Goal: Task Accomplishment & Management: Manage account settings

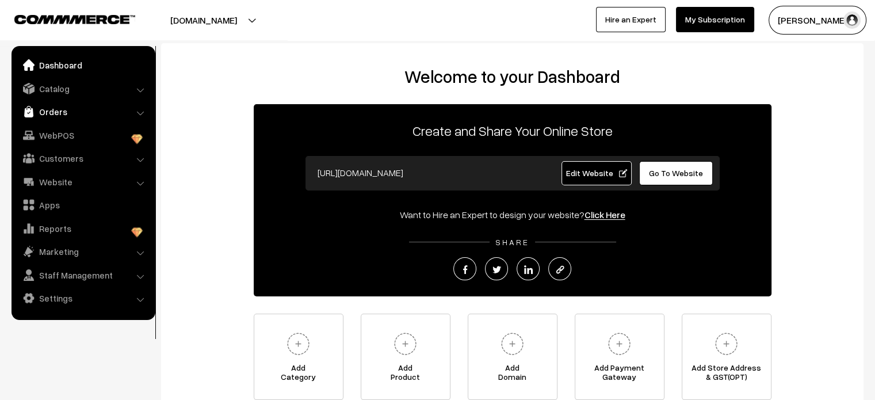
click at [60, 116] on link "Orders" at bounding box center [82, 111] width 137 height 21
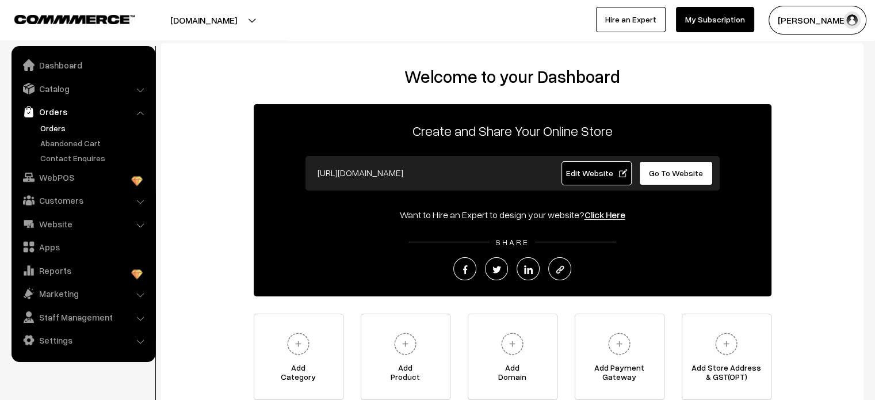
click at [55, 131] on link "Orders" at bounding box center [94, 128] width 114 height 12
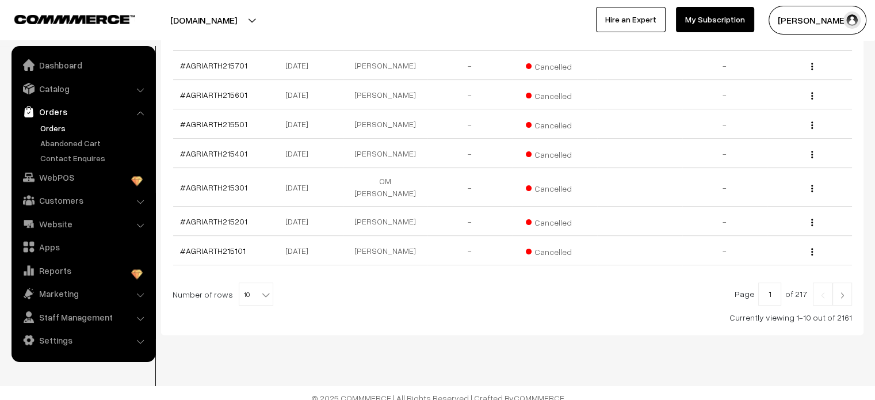
scroll to position [324, 0]
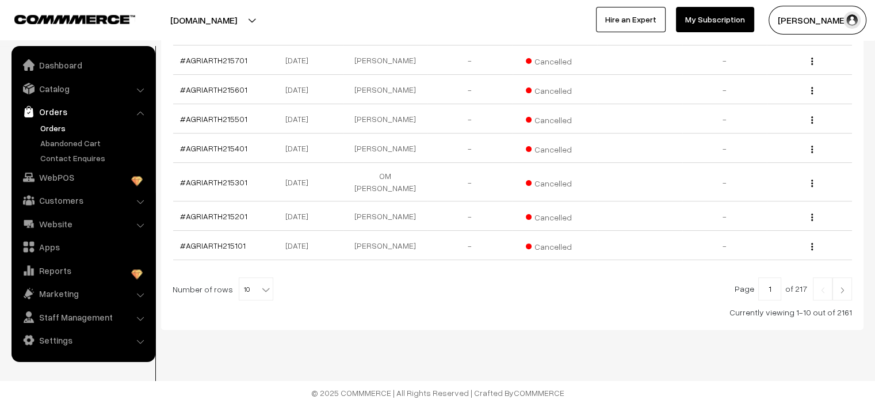
click at [845, 286] on img at bounding box center [842, 289] width 10 height 7
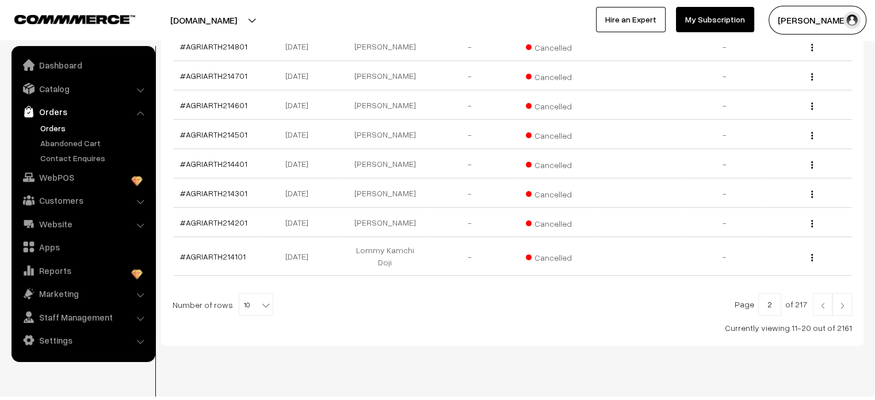
scroll to position [305, 0]
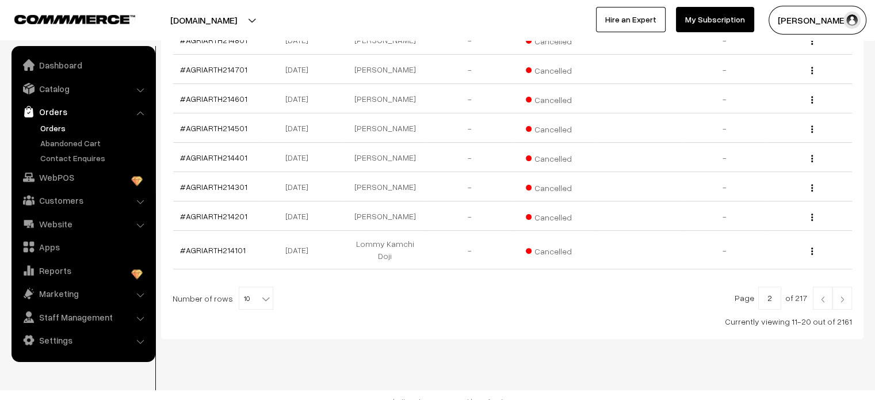
click at [839, 296] on img at bounding box center [842, 299] width 10 height 7
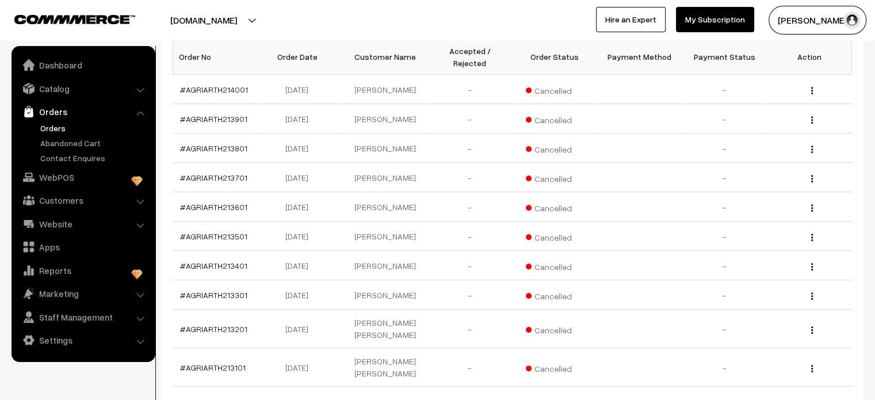
scroll to position [315, 0]
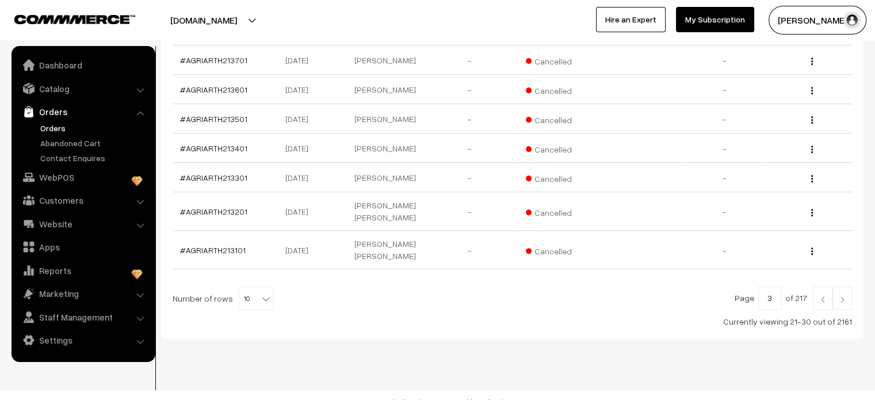
click at [843, 296] on img at bounding box center [842, 299] width 10 height 7
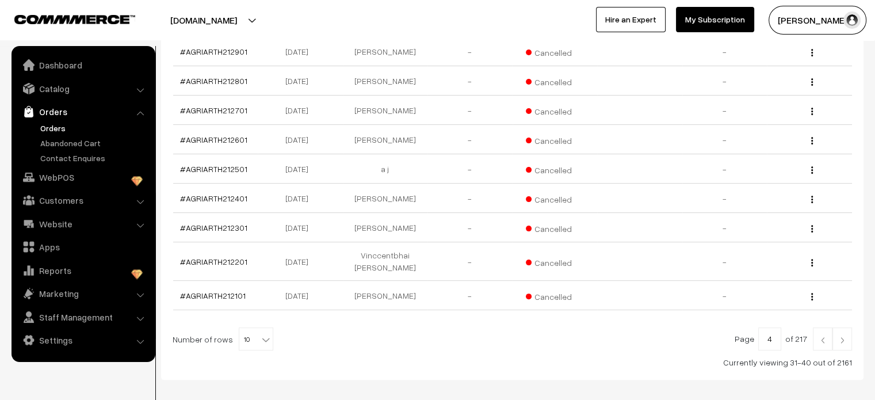
scroll to position [305, 0]
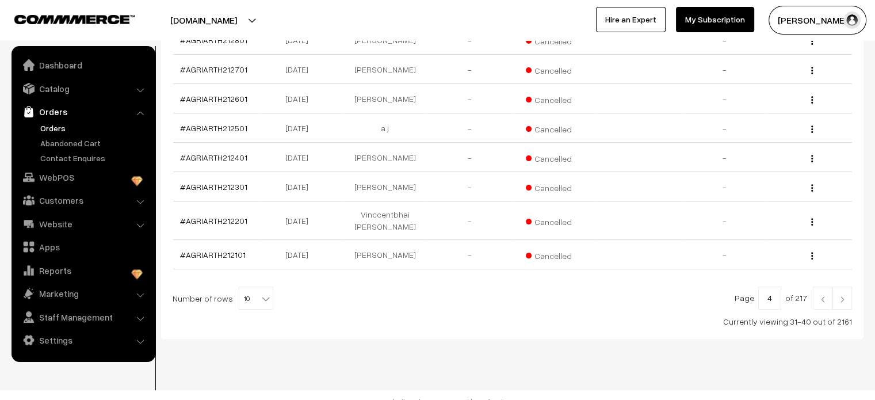
click at [845, 296] on img at bounding box center [842, 299] width 10 height 7
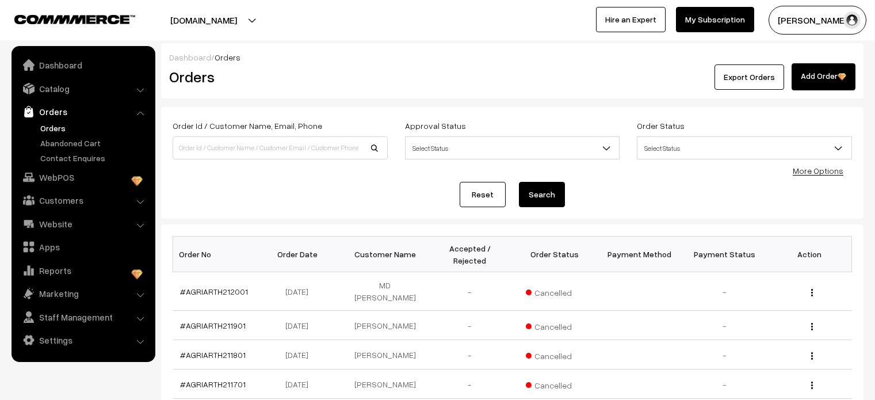
scroll to position [296, 0]
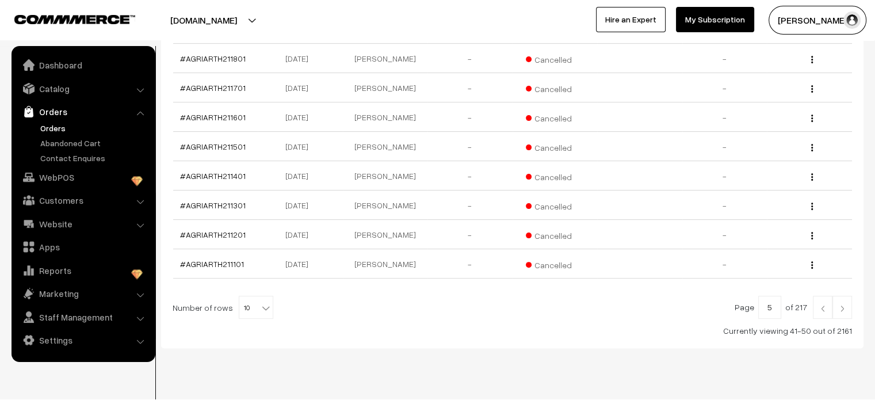
click at [851, 296] on link at bounding box center [842, 307] width 20 height 23
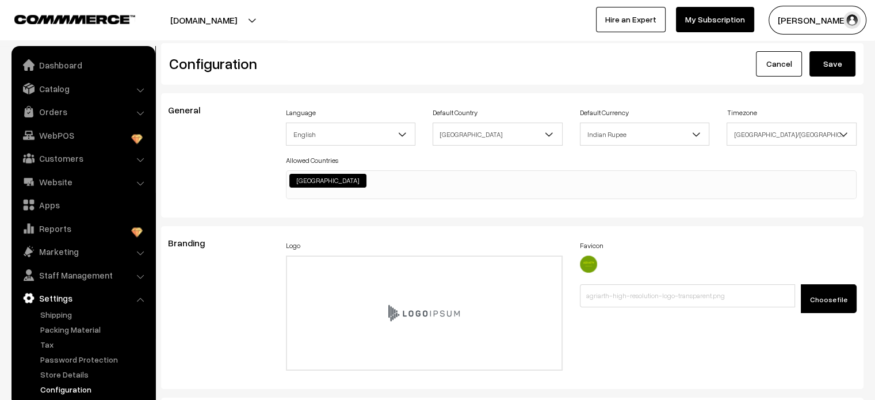
scroll to position [881, 0]
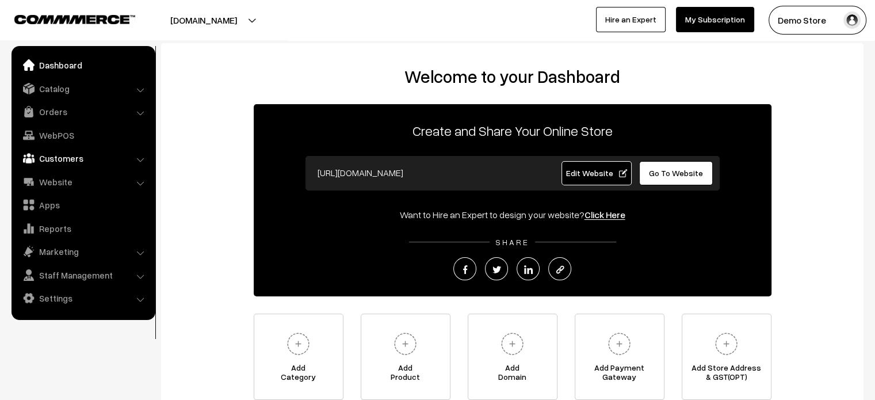
click at [47, 156] on link "Customers" at bounding box center [82, 158] width 137 height 21
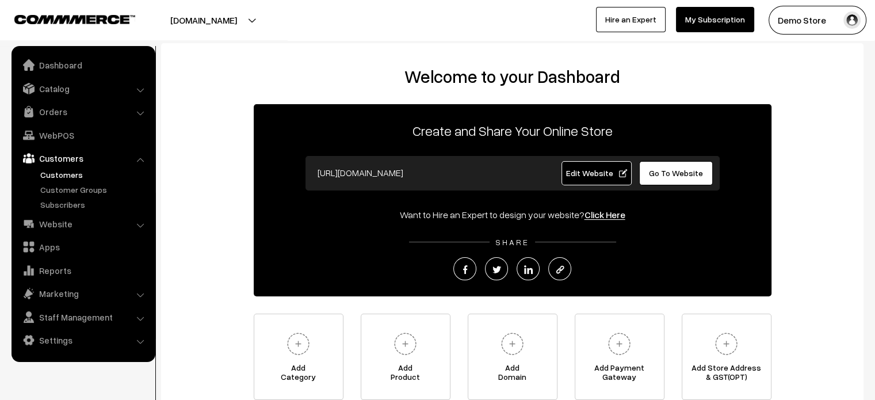
click at [73, 174] on link "Customers" at bounding box center [94, 175] width 114 height 12
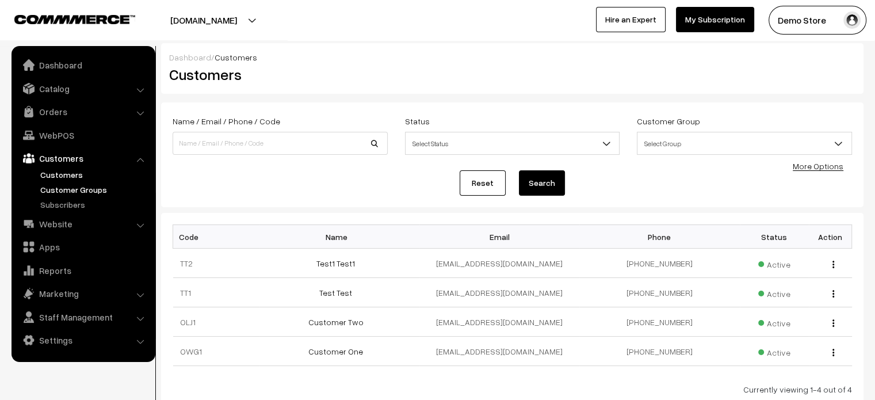
click at [75, 187] on link "Customer Groups" at bounding box center [94, 189] width 114 height 12
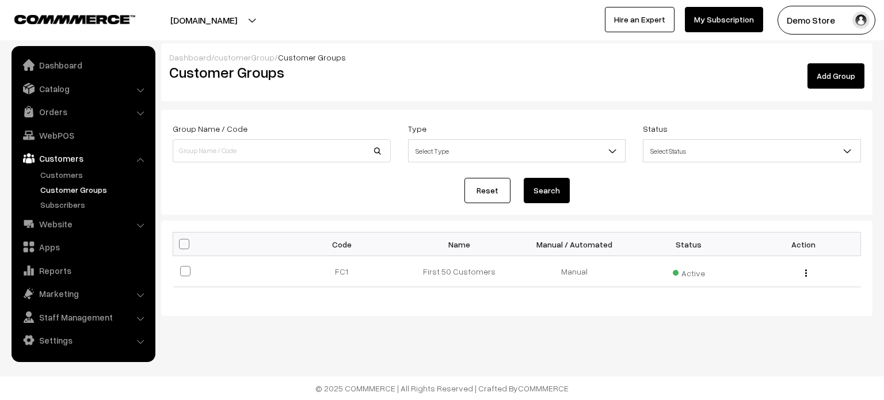
click at [65, 162] on link "Customers" at bounding box center [82, 158] width 137 height 21
click at [62, 231] on link "Website" at bounding box center [82, 223] width 137 height 21
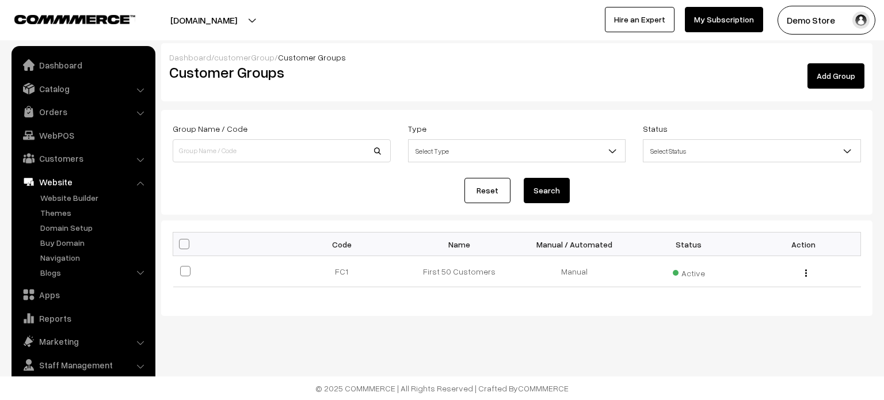
click at [232, 171] on form "Group Name / Code Type Select Type Manual Automatic Select Type Status Select S…" at bounding box center [516, 162] width 711 height 105
click at [49, 296] on link "Apps" at bounding box center [82, 294] width 137 height 21
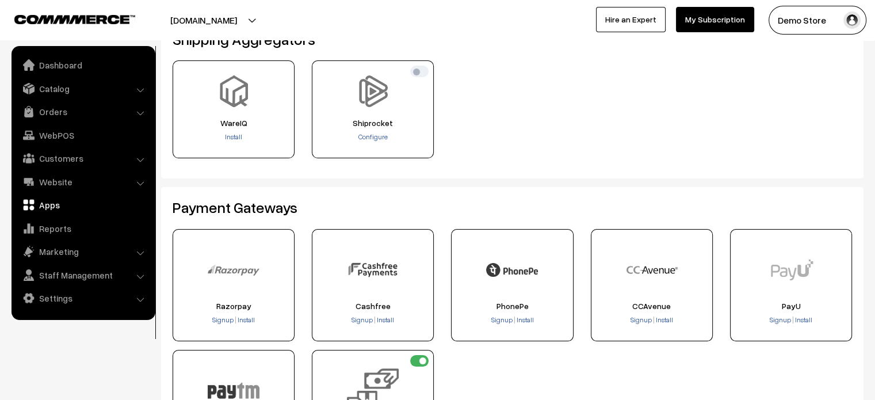
scroll to position [72, 0]
click at [100, 270] on link "Staff Management" at bounding box center [82, 275] width 137 height 21
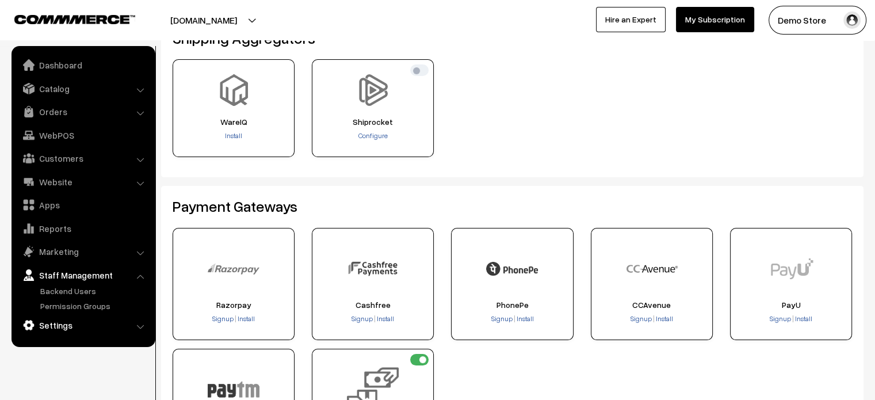
click at [51, 322] on link "Settings" at bounding box center [82, 325] width 137 height 21
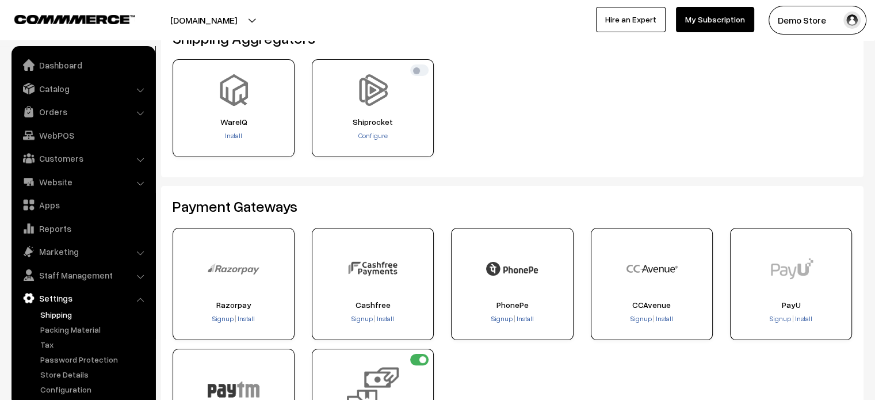
click at [46, 311] on link "Shipping" at bounding box center [94, 314] width 114 height 12
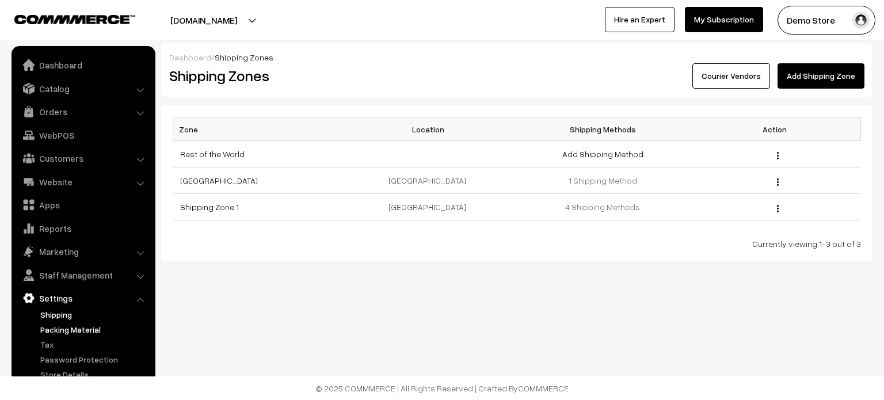
click at [78, 323] on link "Packing Material" at bounding box center [94, 329] width 114 height 12
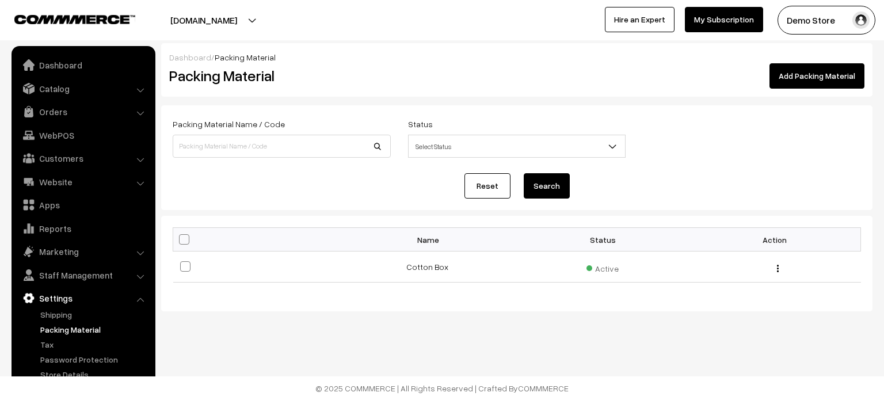
click at [249, 83] on h2 "Packing Material" at bounding box center [338, 76] width 339 height 18
copy div "Packing Material Add Packing Material"
click at [46, 344] on link "Tax" at bounding box center [94, 344] width 114 height 12
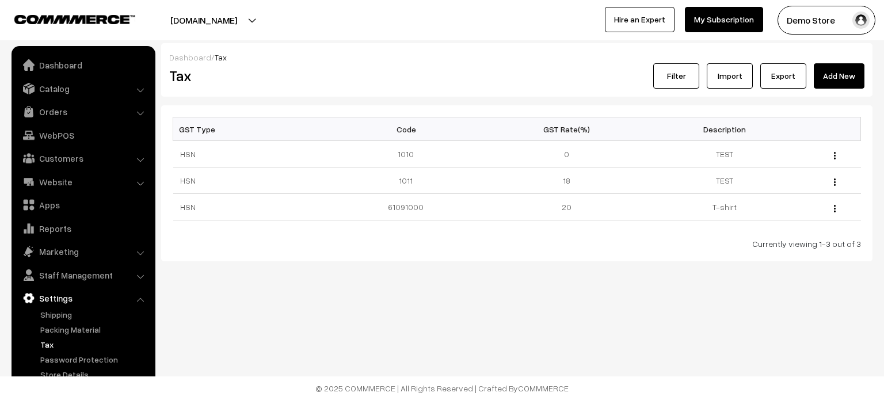
click at [179, 78] on h2 "Tax" at bounding box center [338, 76] width 339 height 18
copy h2 "Tax"
click at [60, 361] on link "Password Protection" at bounding box center [94, 359] width 114 height 12
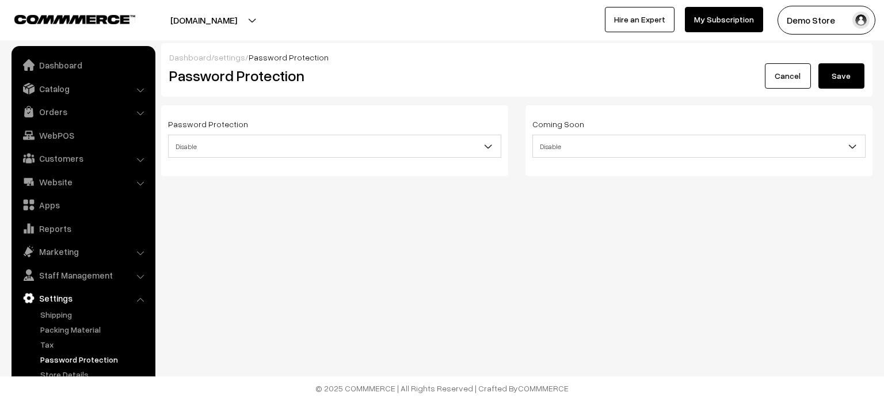
click at [196, 71] on h2 "Password Protection" at bounding box center [397, 76] width 457 height 18
copy div "Password Protection Cancel"
click at [71, 372] on link "Store Details" at bounding box center [94, 374] width 114 height 12
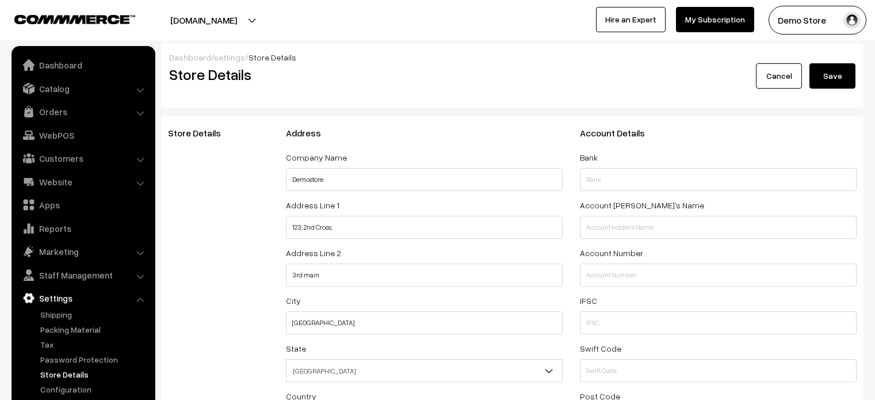
select select "99"
click at [64, 183] on link "Website" at bounding box center [82, 181] width 137 height 21
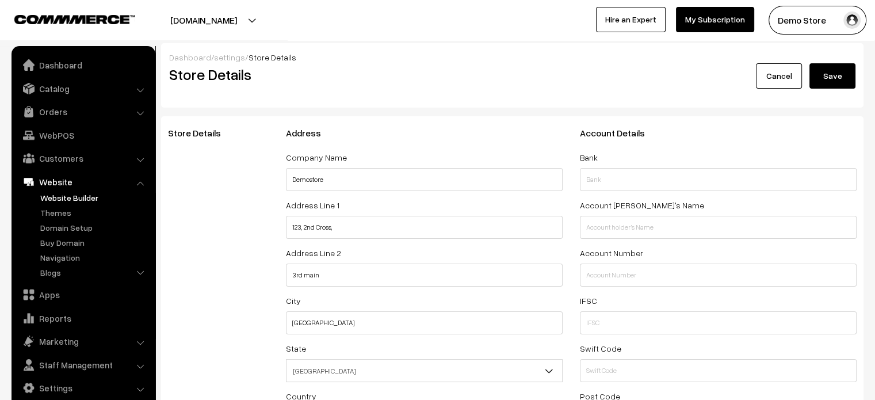
click at [54, 200] on link "Website Builder" at bounding box center [94, 198] width 114 height 12
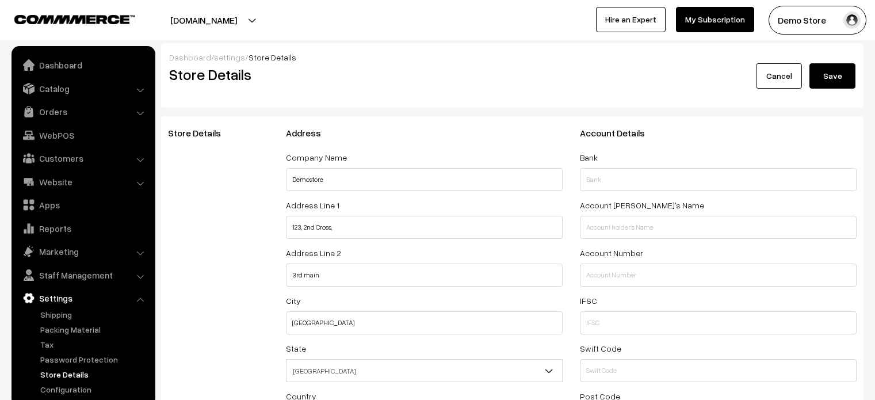
select select "99"
click at [33, 66] on img at bounding box center [29, 65] width 12 height 12
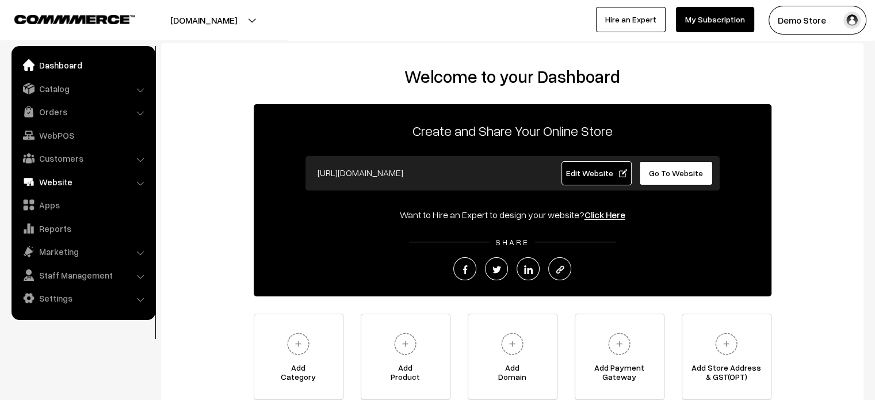
click at [60, 183] on link "Website" at bounding box center [82, 181] width 137 height 21
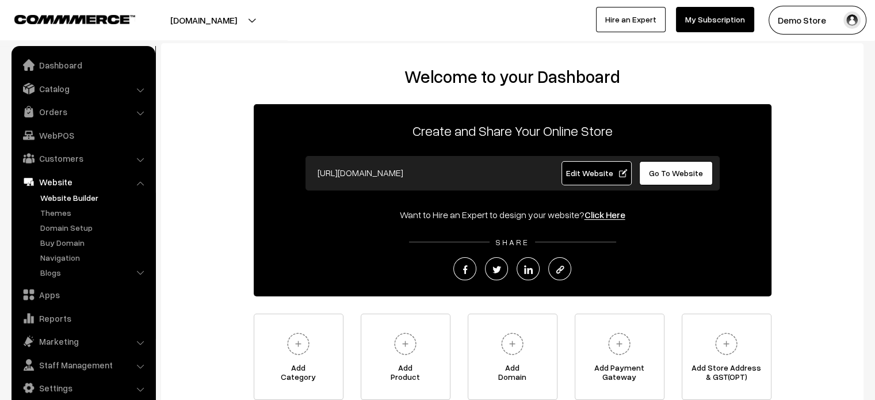
click at [90, 198] on link "Website Builder" at bounding box center [94, 198] width 114 height 12
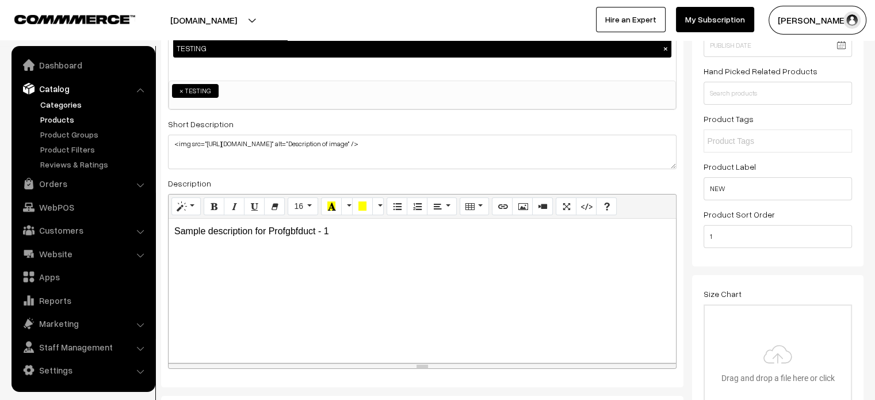
scroll to position [150, 0]
click at [69, 370] on link "Settings" at bounding box center [82, 370] width 137 height 21
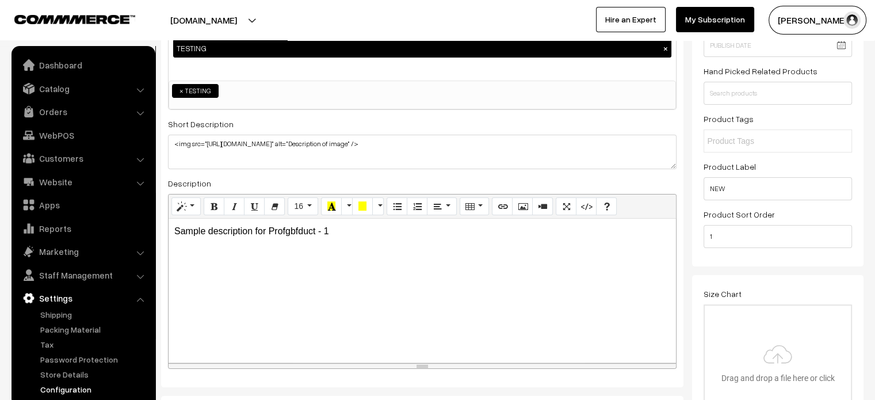
click at [64, 388] on link "Configuration" at bounding box center [94, 389] width 114 height 12
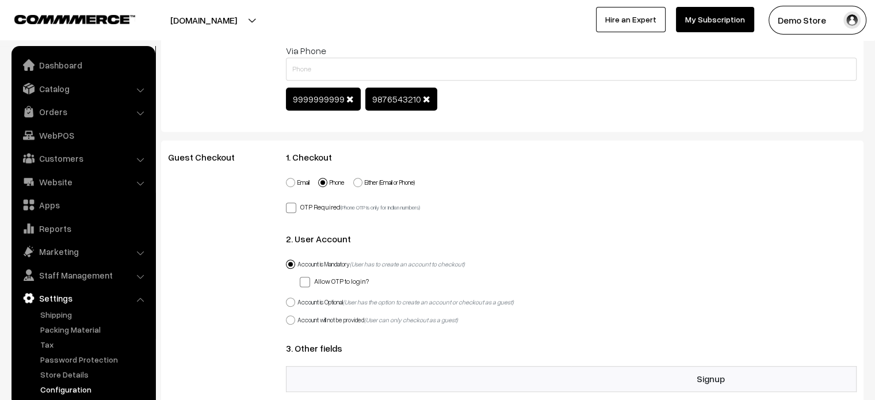
scroll to position [722, 0]
drag, startPoint x: 237, startPoint y: 154, endPoint x: 158, endPoint y: 159, distance: 79.6
copy span "Guest Checkout"
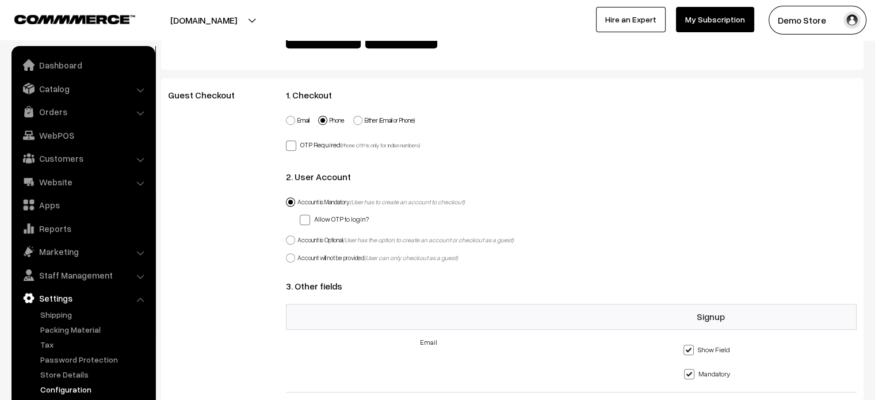
scroll to position [785, 0]
click at [289, 260] on span at bounding box center [290, 257] width 9 height 9
click at [288, 255] on input "Account will not be provided (User can only checkout as a guest)" at bounding box center [283, 250] width 7 height 7
radio input "true"
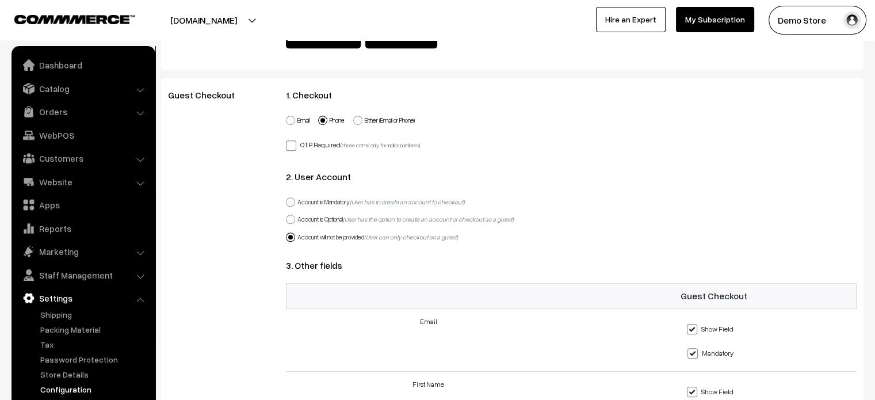
drag, startPoint x: 240, startPoint y: 94, endPoint x: 166, endPoint y: 96, distance: 74.2
click at [166, 96] on div "Guest Checkout" at bounding box center [218, 298] width 118 height 416
copy span "Guest Checkout"
drag, startPoint x: 473, startPoint y: 234, endPoint x: 295, endPoint y: 236, distance: 177.8
click at [295, 236] on div "Account will not be provided (User can only checkout as a guest)" at bounding box center [571, 238] width 571 height 18
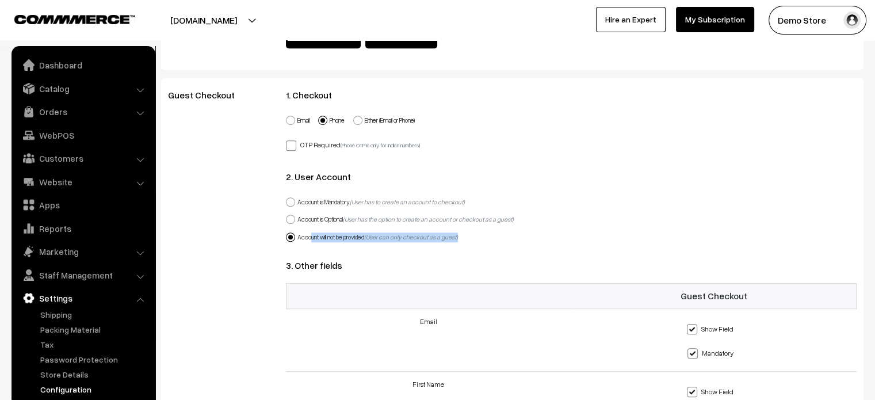
copy label "Account will not be provided (User can only checkout as a guest)"
click at [258, 216] on div "Guest Checkout" at bounding box center [218, 298] width 118 height 416
click at [69, 179] on link "Website" at bounding box center [82, 181] width 137 height 21
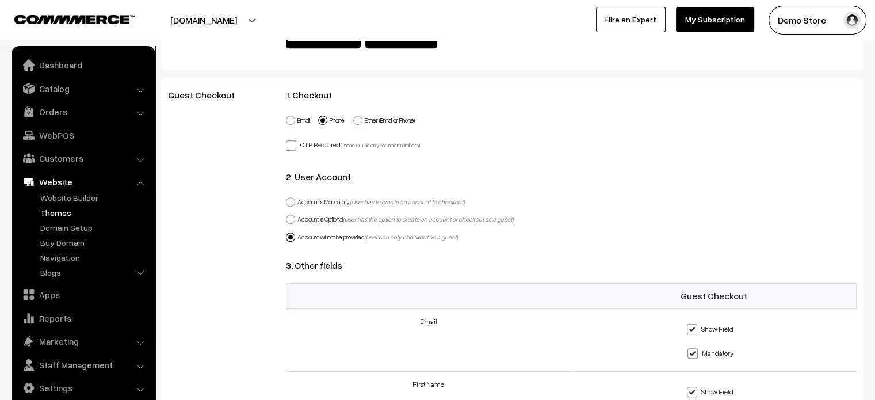
click at [59, 211] on link "Themes" at bounding box center [94, 213] width 114 height 12
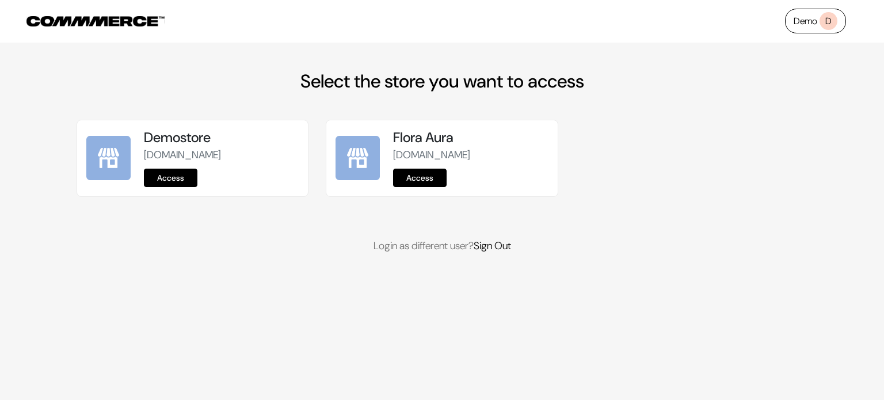
click at [183, 173] on link "Access" at bounding box center [170, 178] width 53 height 18
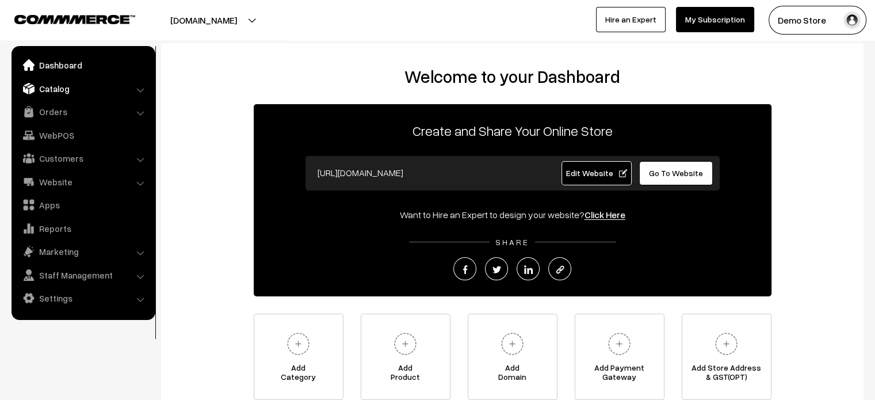
click at [55, 90] on link "Catalog" at bounding box center [82, 88] width 137 height 21
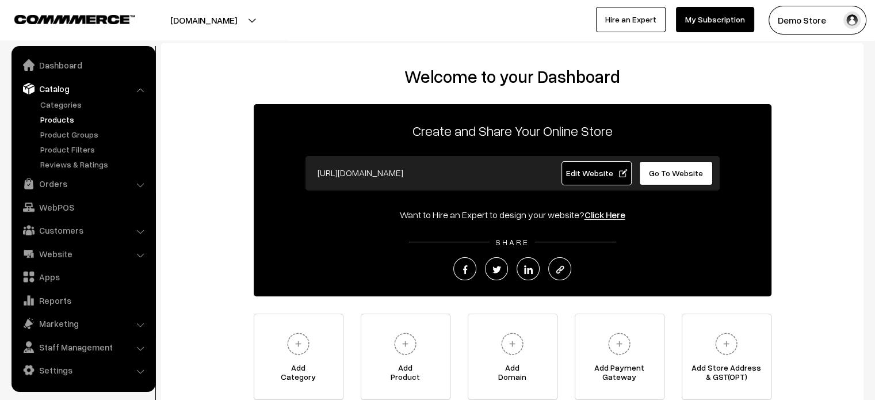
click at [51, 117] on link "Products" at bounding box center [94, 119] width 114 height 12
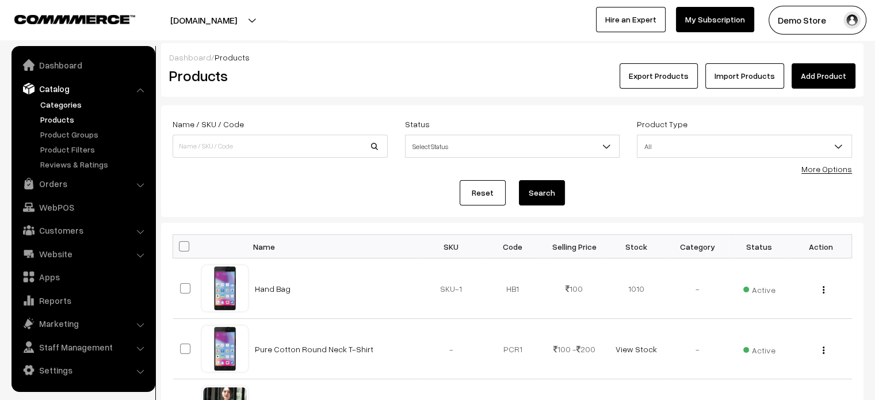
click at [74, 101] on link "Categories" at bounding box center [94, 104] width 114 height 12
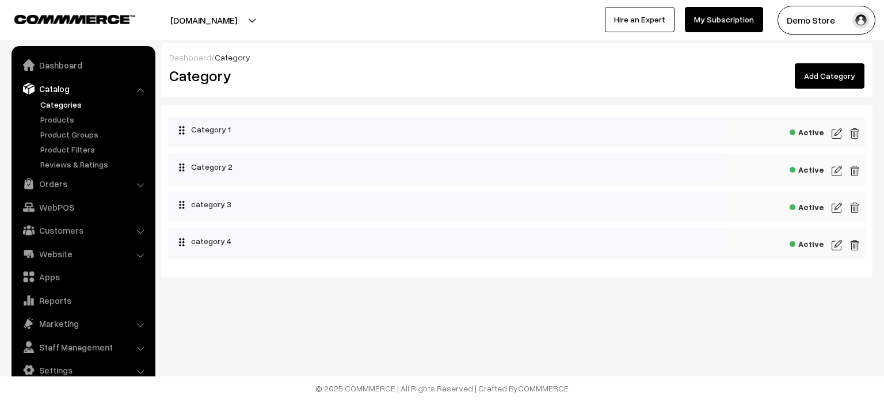
click at [838, 132] on img at bounding box center [836, 134] width 10 height 14
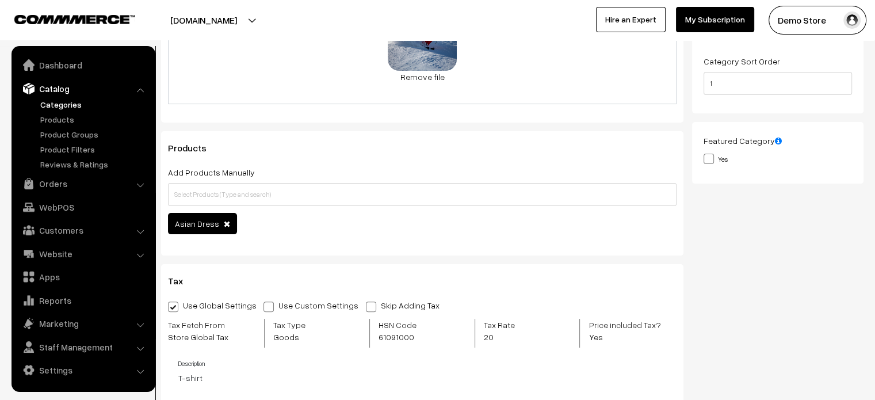
scroll to position [250, 0]
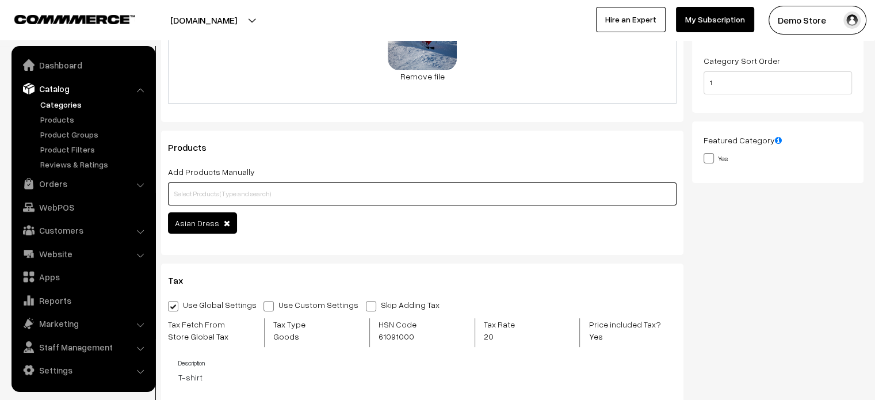
click at [353, 203] on input "text" at bounding box center [422, 193] width 508 height 23
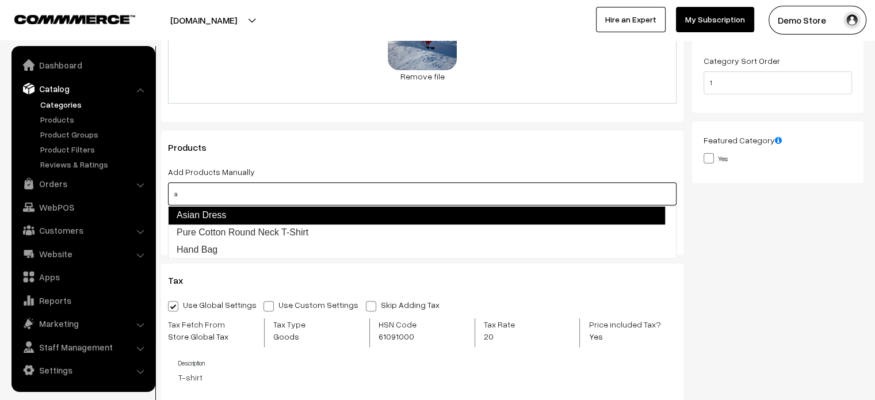
click at [330, 216] on link "Asian Dress" at bounding box center [416, 215] width 497 height 18
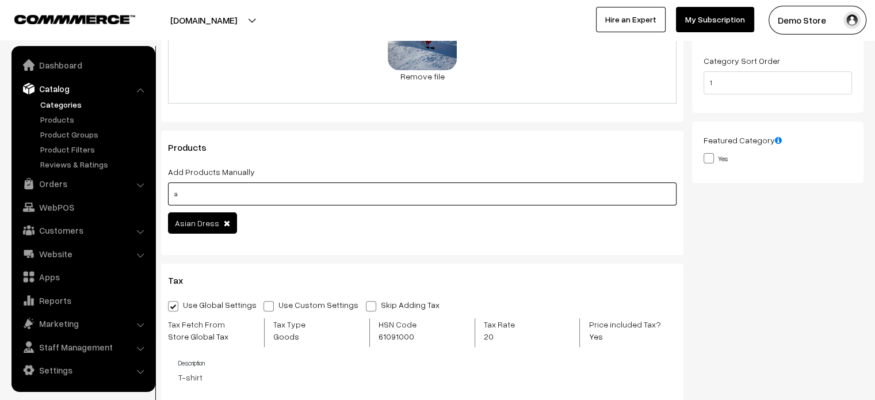
click at [350, 202] on input "a" at bounding box center [422, 193] width 508 height 23
type input "a"
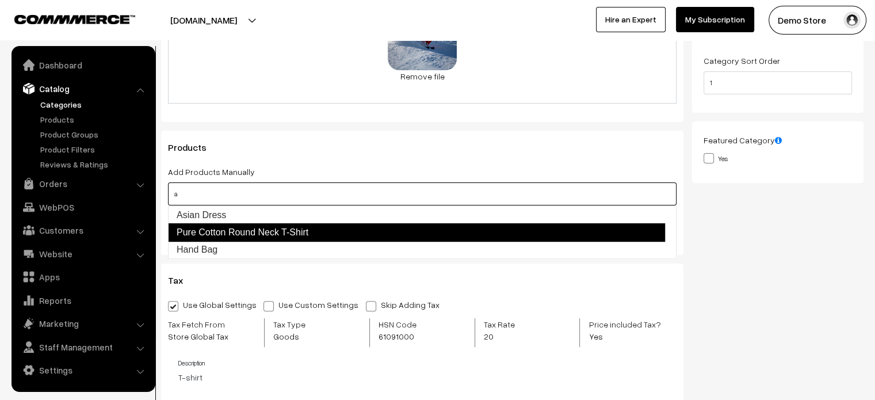
click at [310, 230] on link "Pure Cotton Round Neck T-Shirt" at bounding box center [416, 232] width 497 height 18
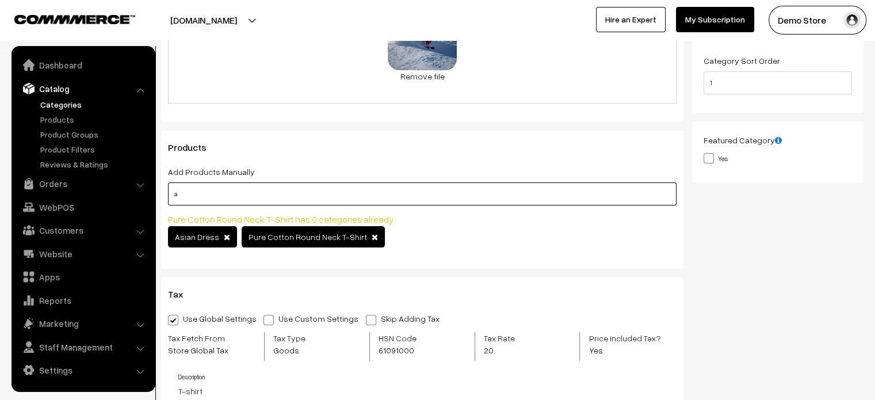
click at [370, 195] on input "a" at bounding box center [422, 193] width 508 height 23
type input "s"
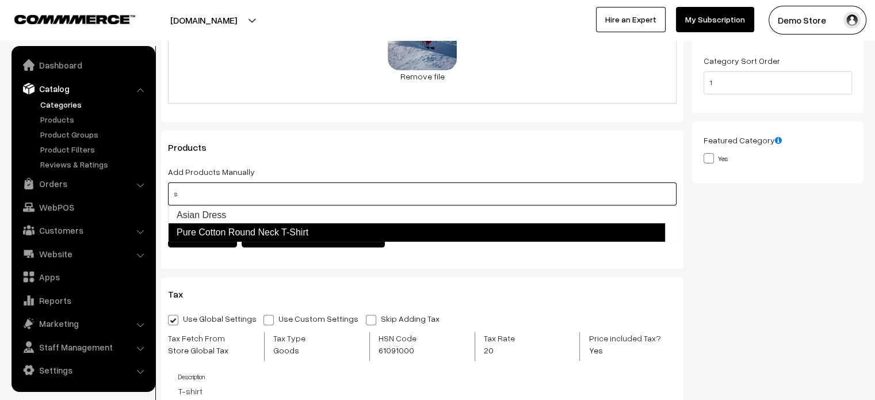
click at [322, 229] on link "Pure Cotton Round Neck T-Shirt" at bounding box center [416, 232] width 497 height 18
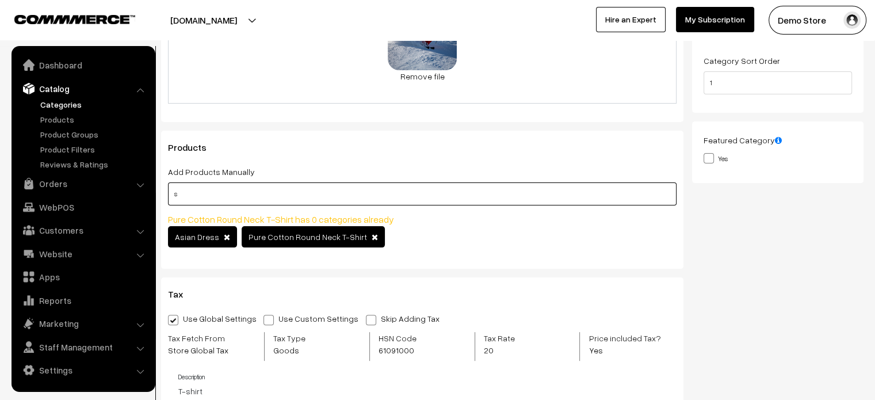
click at [355, 202] on input "s" at bounding box center [422, 193] width 508 height 23
type input "s"
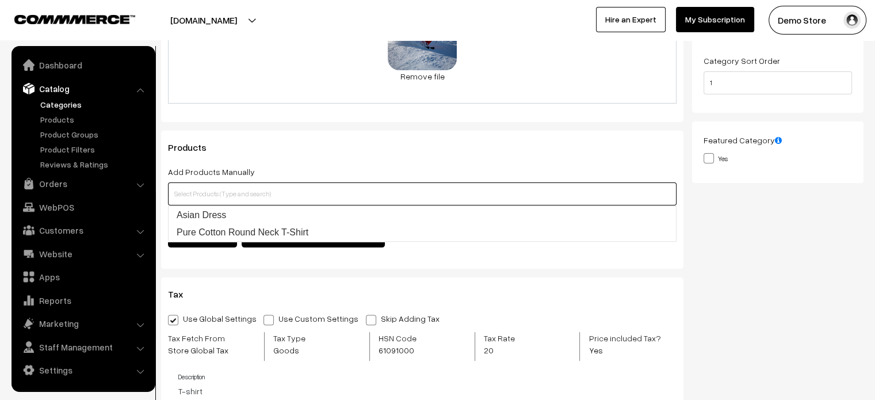
type input "q"
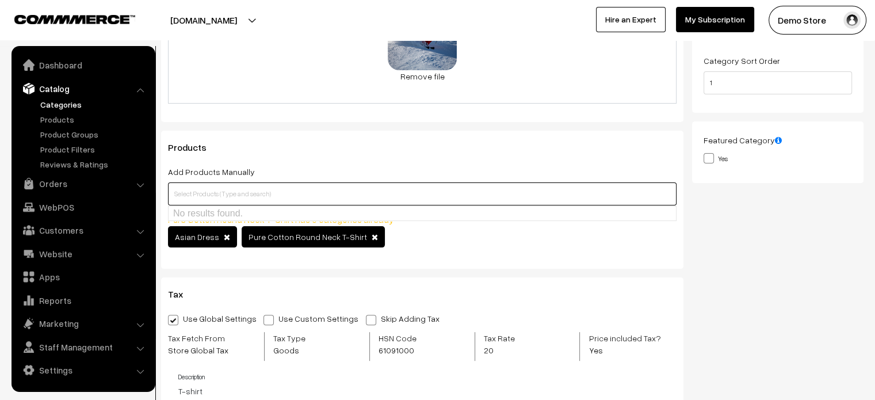
type input "e"
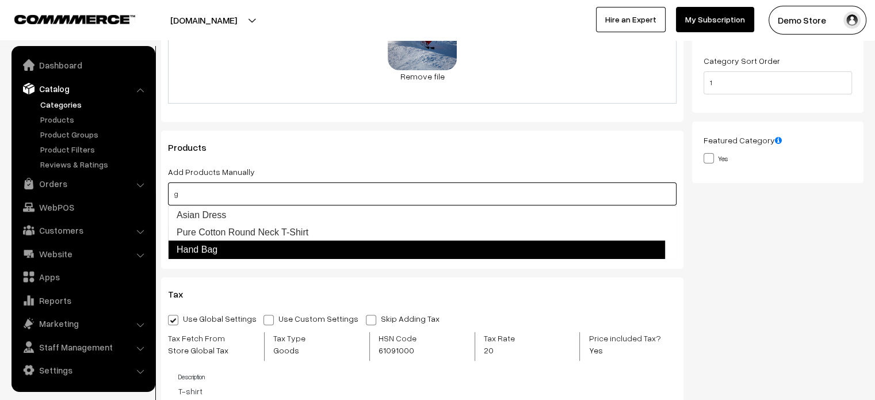
click at [255, 246] on link "Hand Bag" at bounding box center [416, 249] width 497 height 18
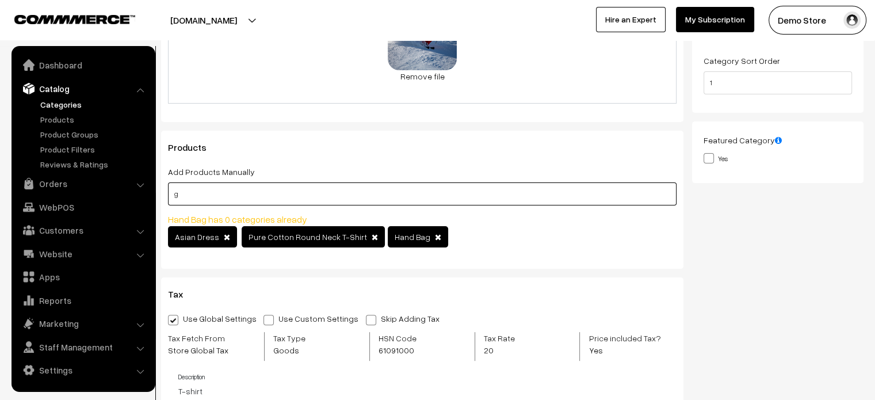
click at [290, 202] on input "g" at bounding box center [422, 193] width 508 height 23
type input "g"
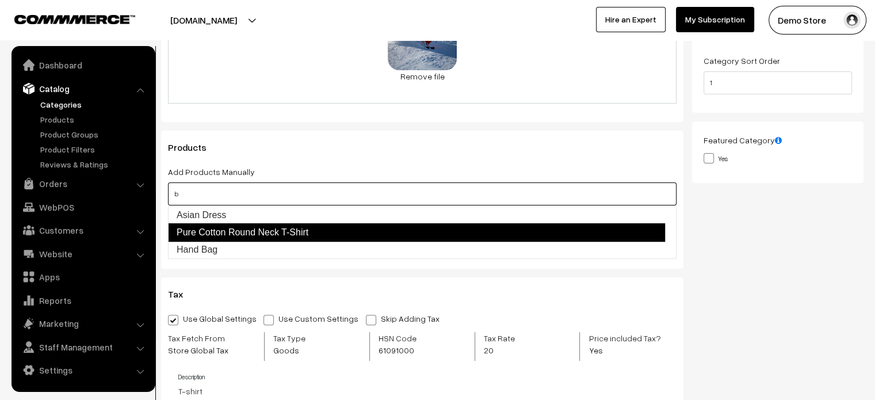
click at [283, 227] on link "Pure Cotton Round Neck T-Shirt" at bounding box center [416, 232] width 497 height 18
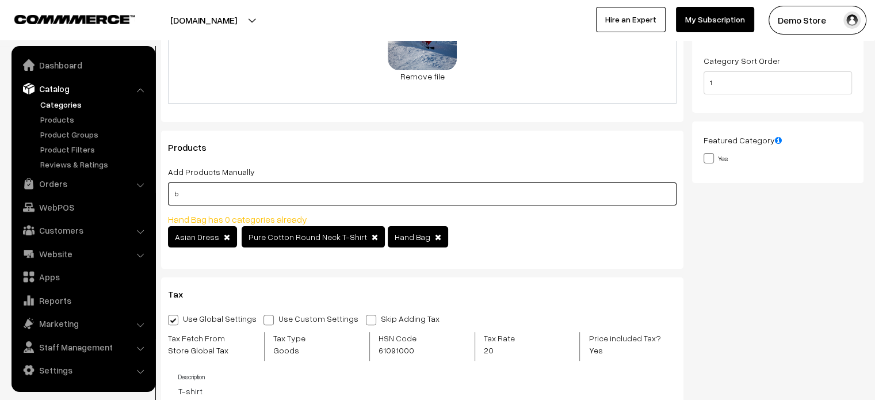
click at [317, 198] on input "b" at bounding box center [422, 193] width 508 height 23
type input "b"
type input "n"
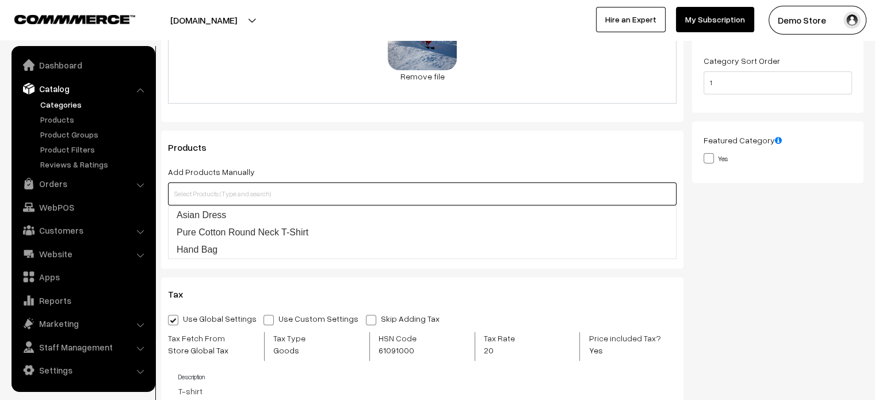
type input "j"
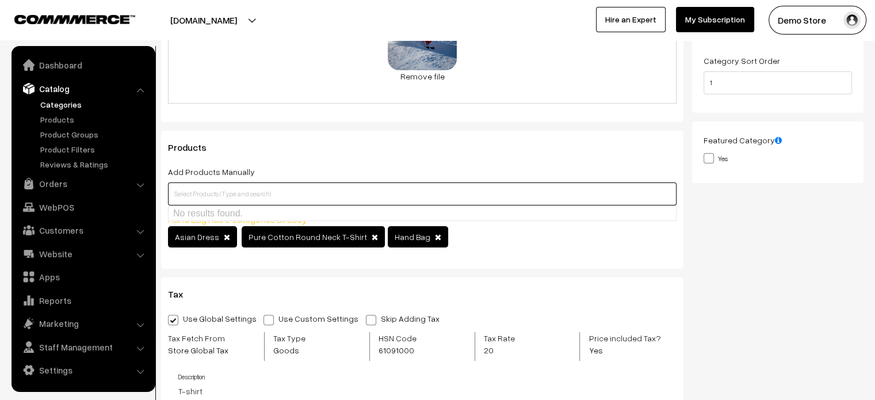
type input "i"
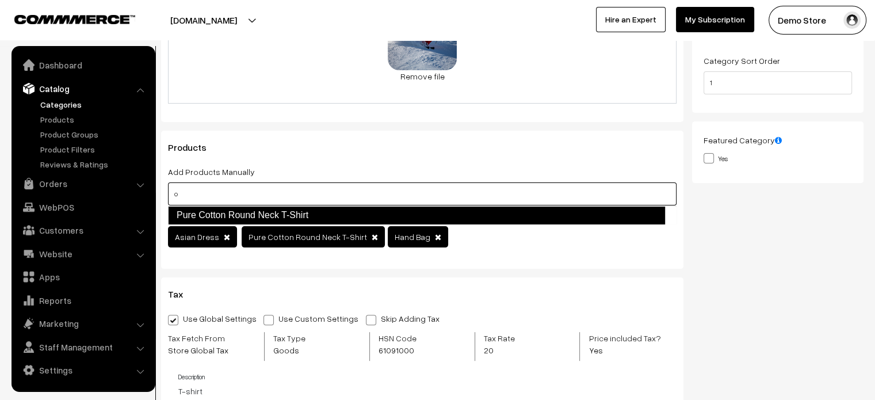
click at [316, 207] on link "Pure Cotton Round Neck T-Shirt" at bounding box center [416, 215] width 497 height 18
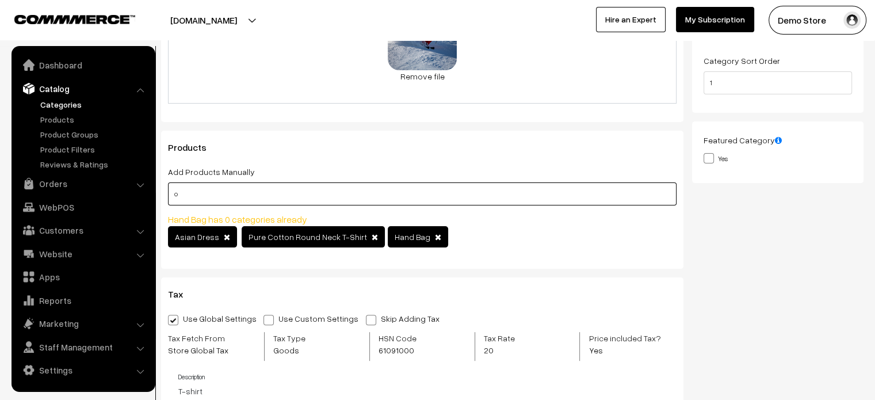
click at [330, 188] on input "o" at bounding box center [422, 193] width 508 height 23
type input "o"
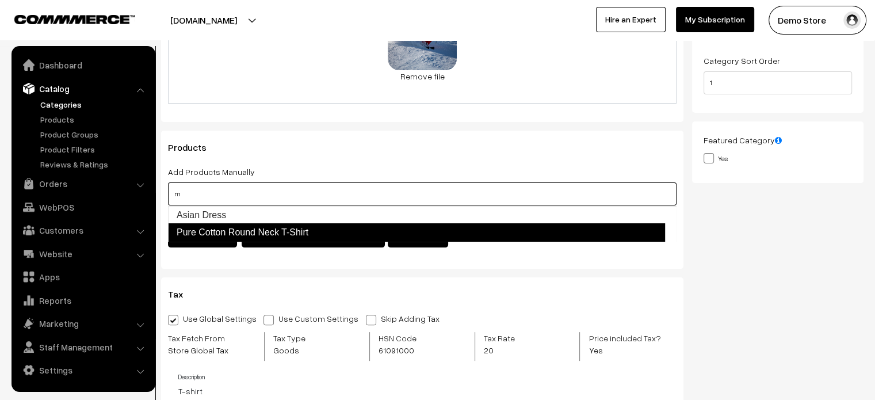
click at [331, 228] on link "Pure Cotton Round Neck T-Shirt" at bounding box center [416, 232] width 497 height 18
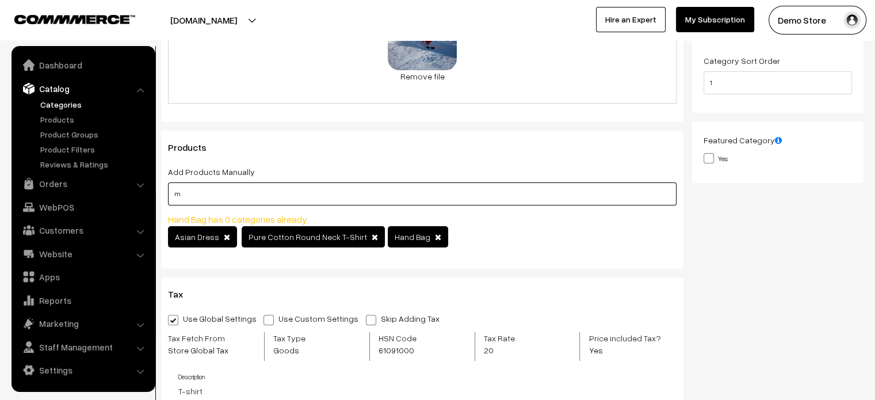
type input "m"
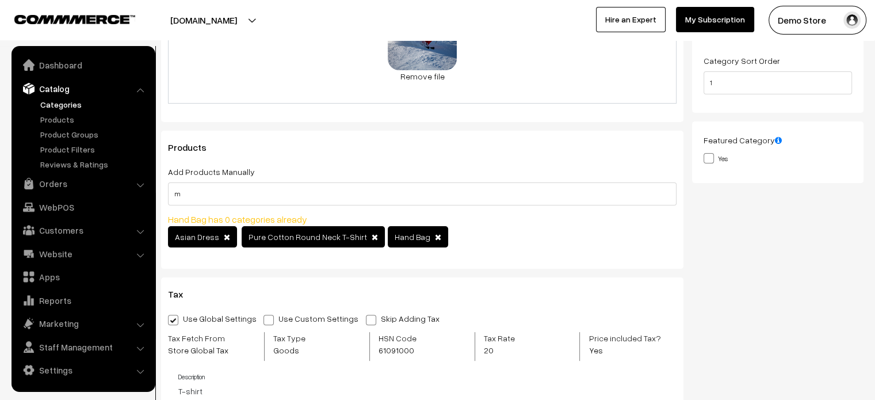
click at [349, 156] on div "Products Add Products Manually m Hand Bag has 0 categories already Asian Dress" at bounding box center [422, 200] width 522 height 138
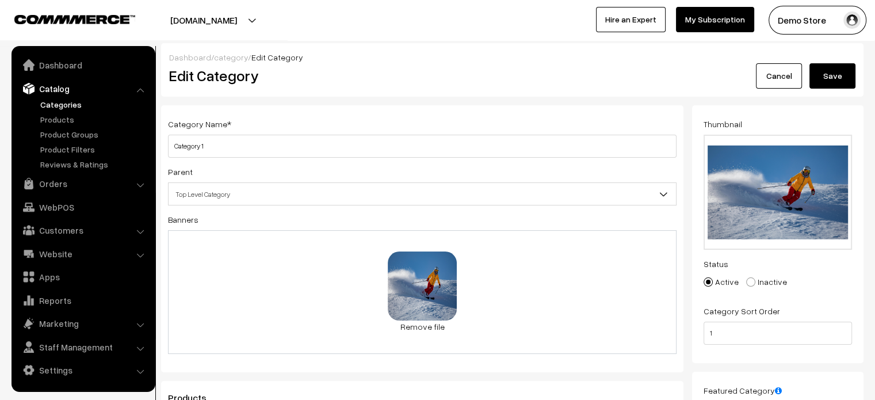
scroll to position [30, 0]
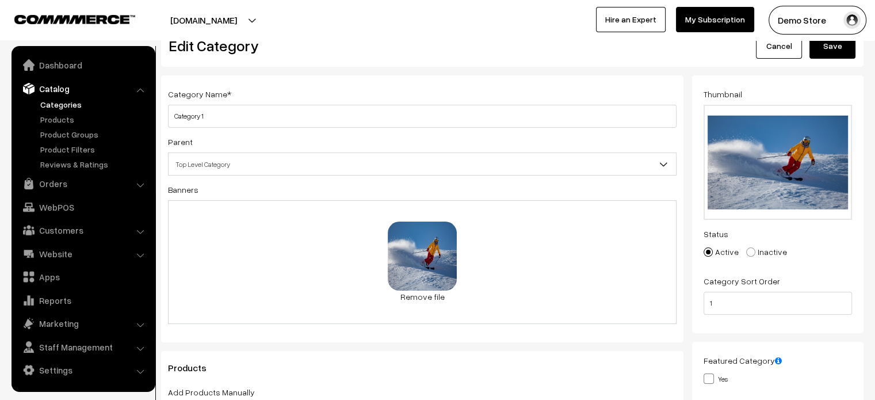
click at [64, 106] on link "Categories" at bounding box center [94, 104] width 114 height 12
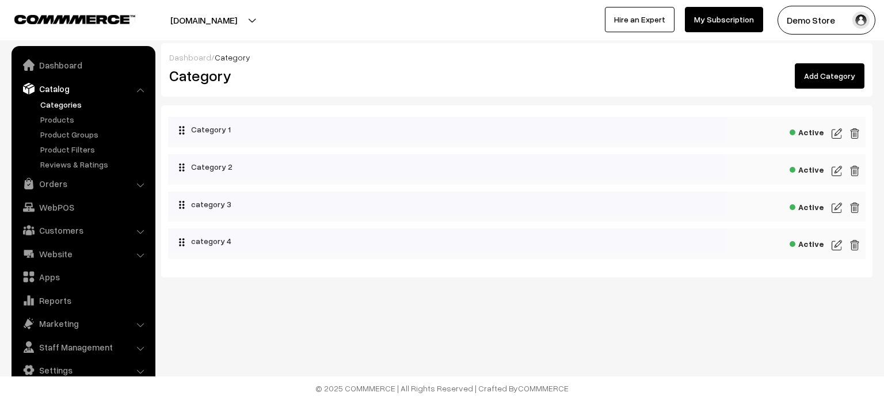
click at [833, 167] on img at bounding box center [836, 171] width 10 height 14
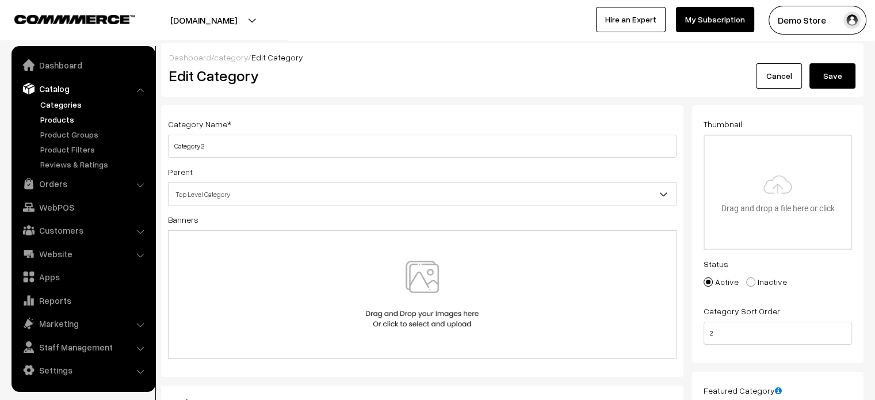
click at [60, 124] on link "Products" at bounding box center [94, 119] width 114 height 12
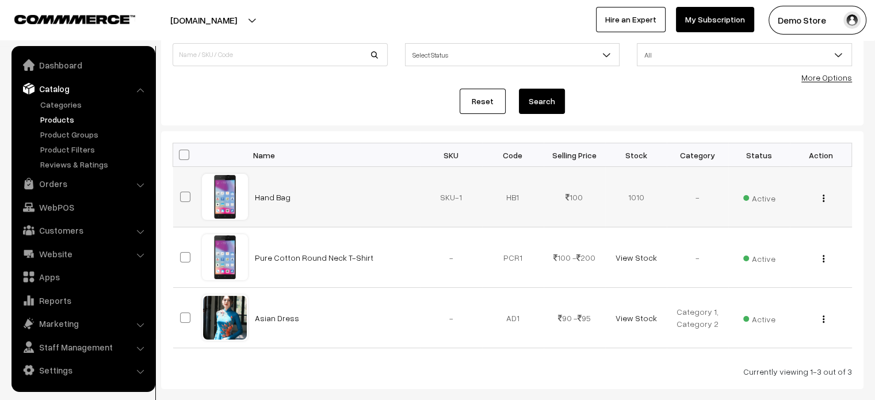
scroll to position [92, 0]
click at [309, 249] on td "Pure Cotton Round Neck T-Shirt" at bounding box center [334, 257] width 173 height 60
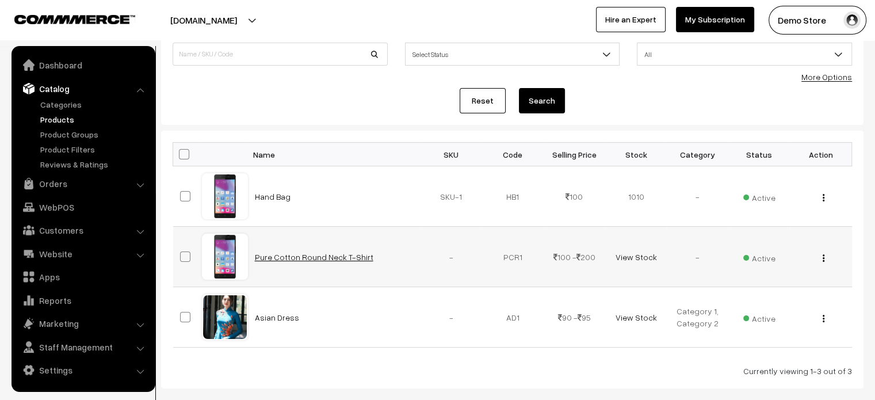
click at [309, 255] on link "Pure Cotton Round Neck T-Shirt" at bounding box center [314, 257] width 118 height 10
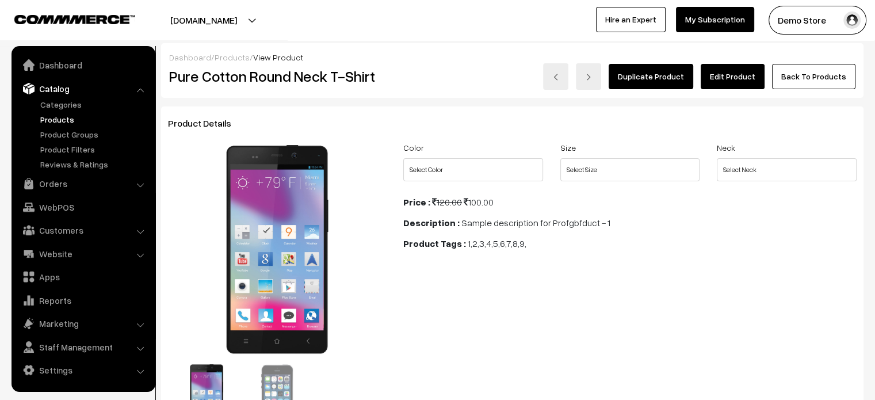
click at [652, 81] on link "Duplicate Product" at bounding box center [651, 76] width 85 height 25
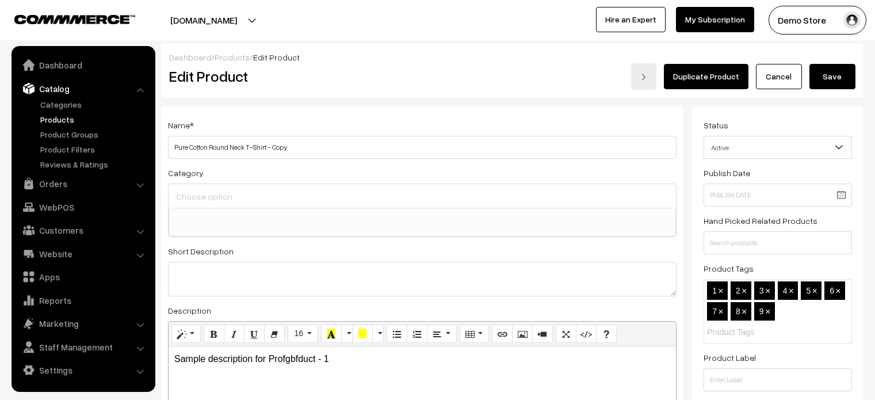
select select
click at [218, 52] on link "Products" at bounding box center [232, 57] width 35 height 10
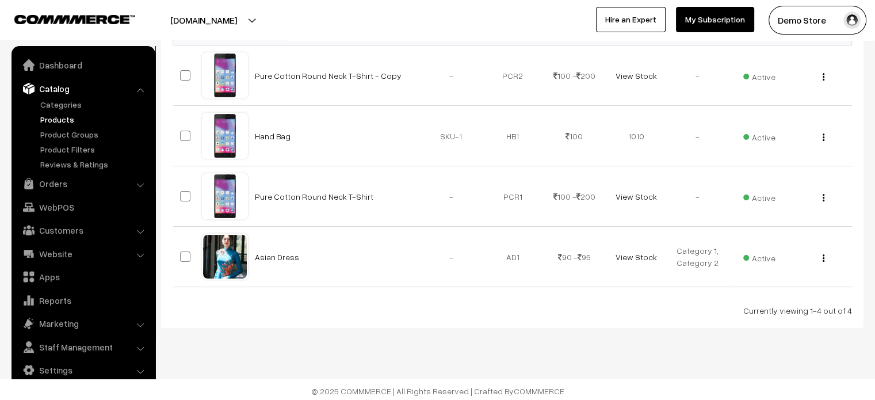
scroll to position [215, 0]
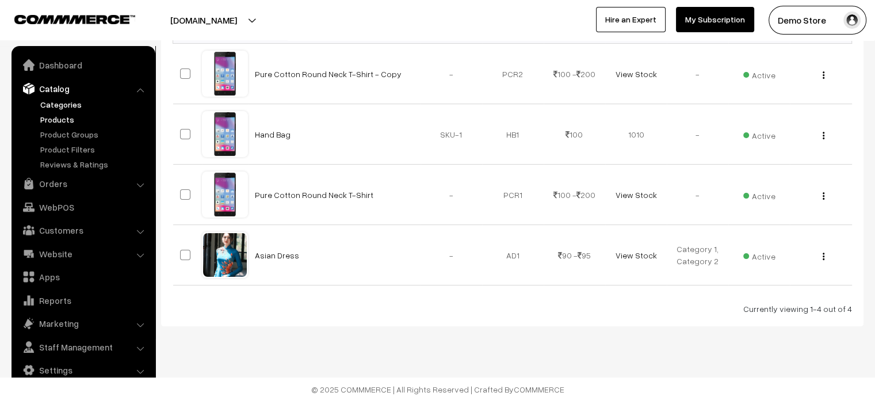
click at [57, 104] on link "Categories" at bounding box center [94, 104] width 114 height 12
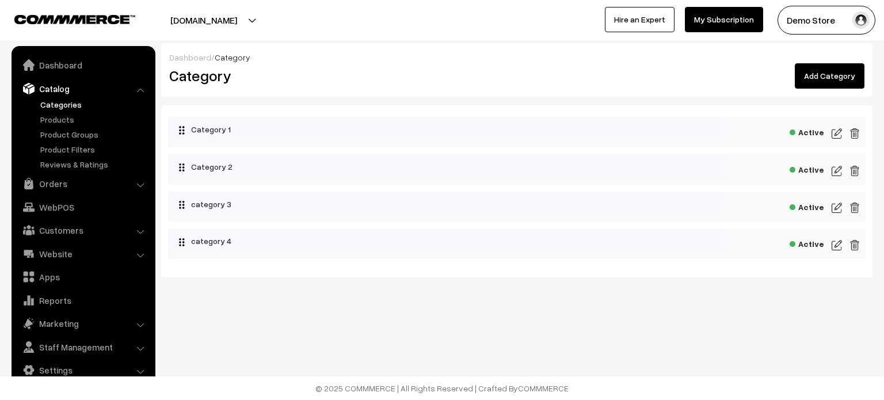
click at [832, 128] on img at bounding box center [836, 134] width 10 height 14
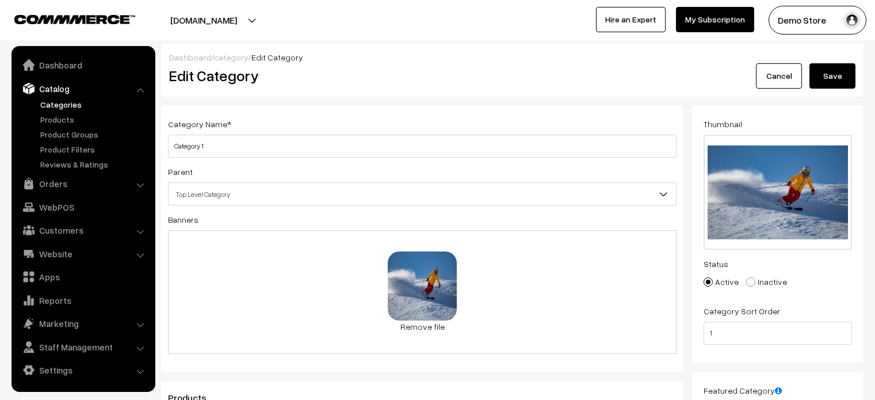
scroll to position [236, 0]
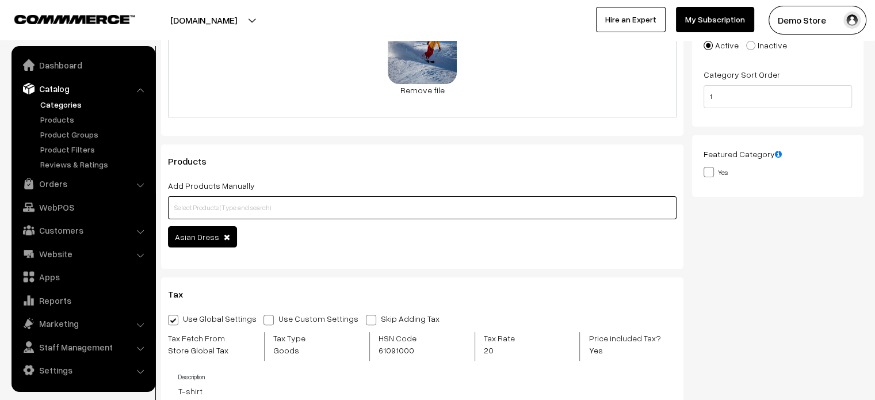
click at [326, 212] on input "text" at bounding box center [422, 207] width 508 height 23
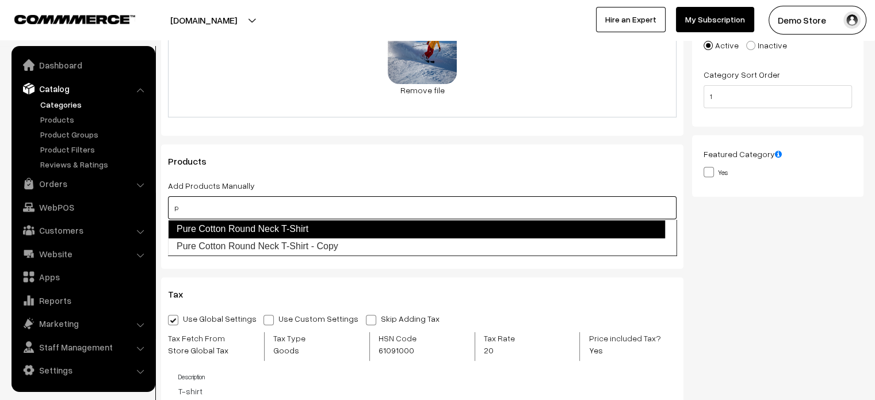
click at [311, 223] on link "Pure Cotton Round Neck T-Shirt" at bounding box center [416, 229] width 497 height 18
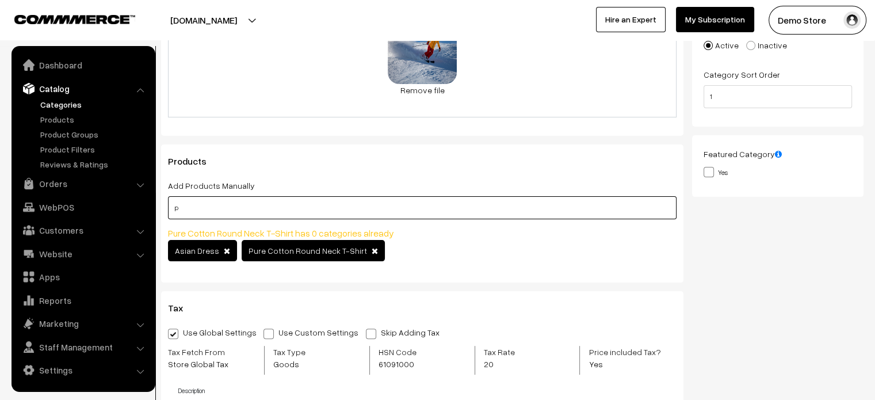
click at [358, 207] on input "p" at bounding box center [422, 207] width 508 height 23
type input "p"
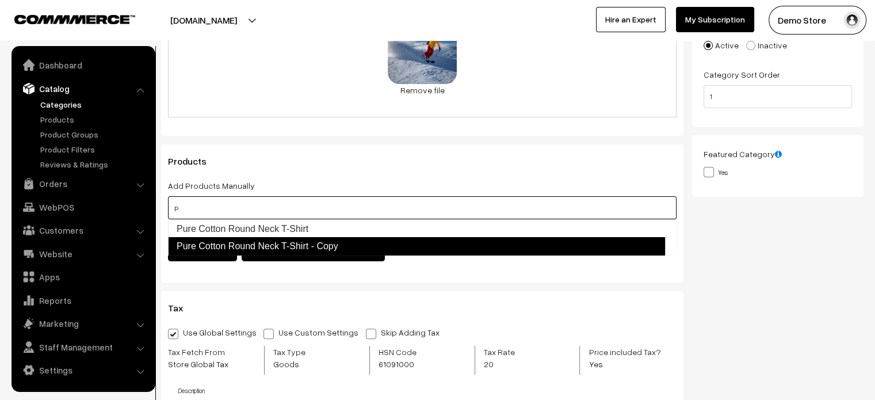
click at [368, 247] on link "Pure Cotton Round Neck T-Shirt - Copy" at bounding box center [416, 246] width 497 height 18
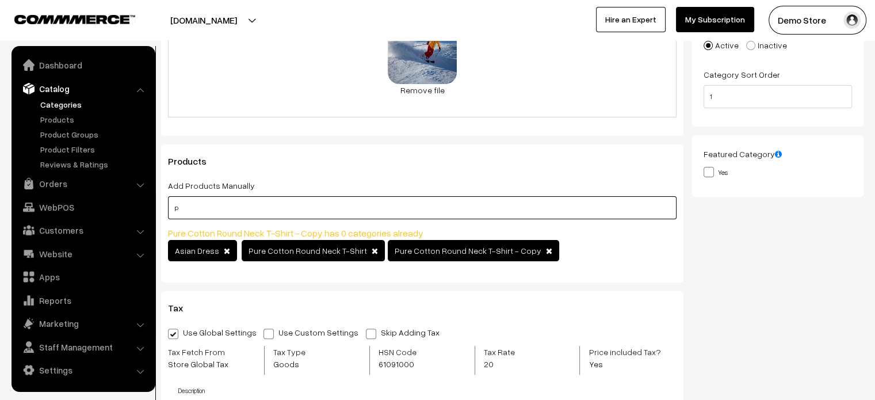
click at [379, 214] on input "p" at bounding box center [422, 207] width 508 height 23
type input "e"
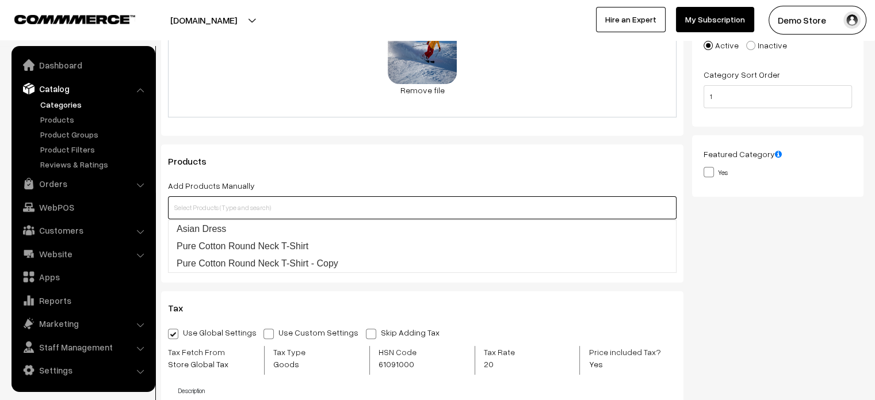
type input "v"
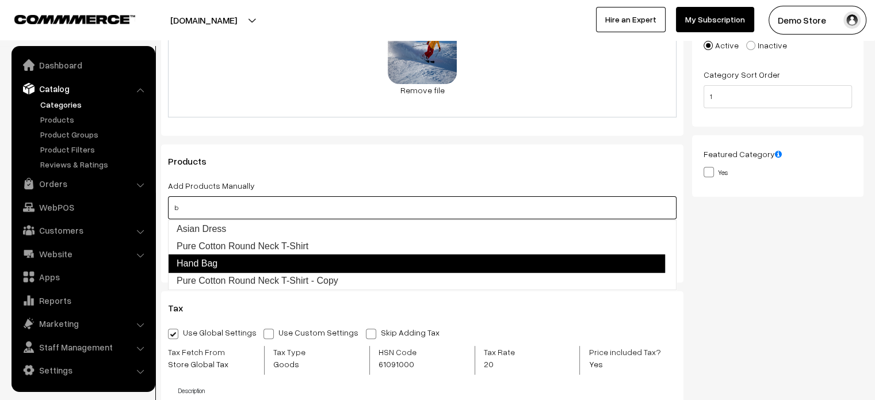
click at [262, 259] on link "Hand Bag" at bounding box center [416, 263] width 497 height 18
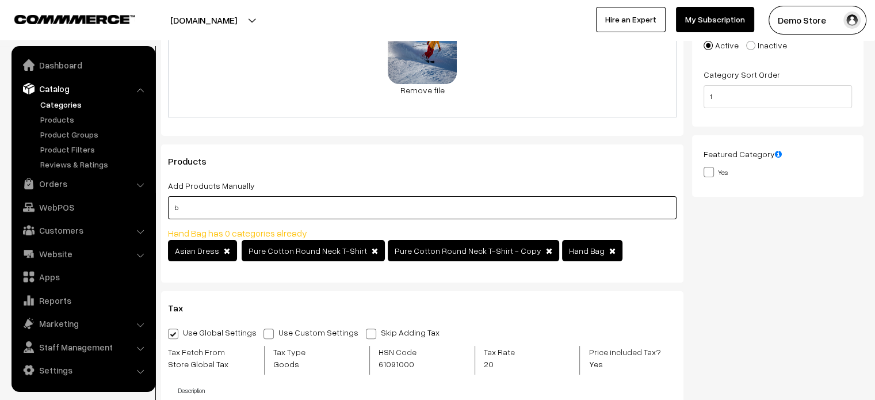
type input "b"
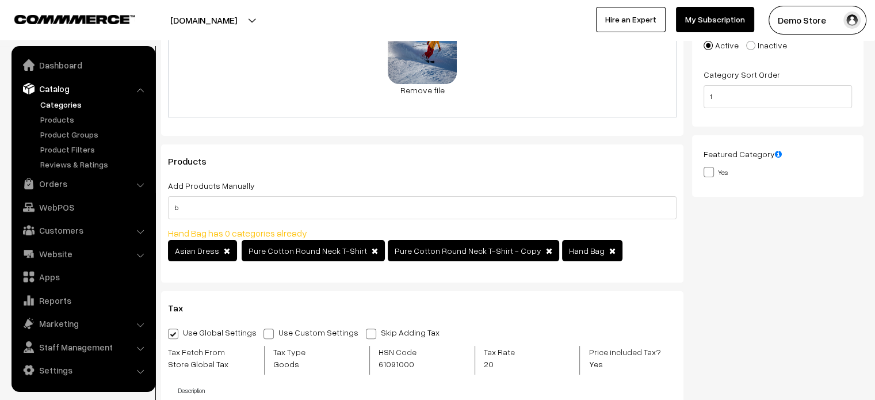
click at [692, 295] on div "Thumbnail Drag and drop a file here or click Ooops, something wrong appended. 1…" at bounding box center [782, 157] width 180 height 576
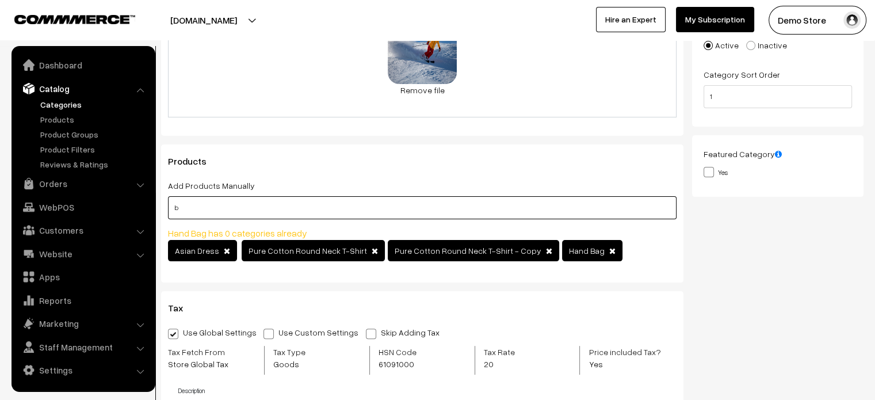
click at [500, 200] on input "b" at bounding box center [422, 207] width 508 height 23
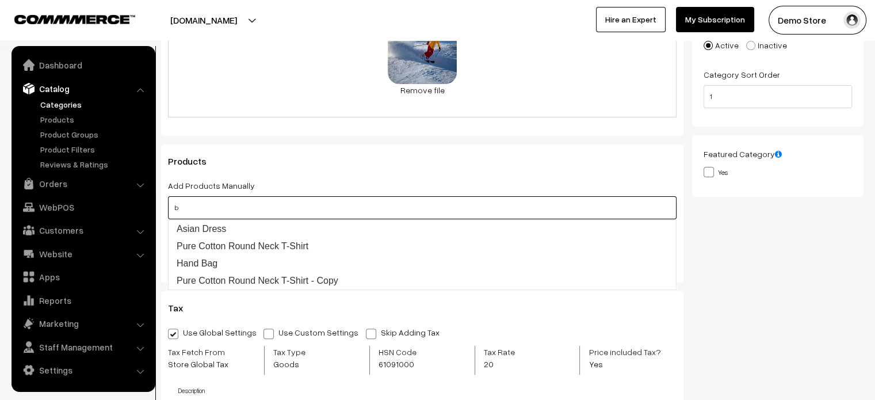
click at [500, 200] on input "b" at bounding box center [422, 207] width 508 height 23
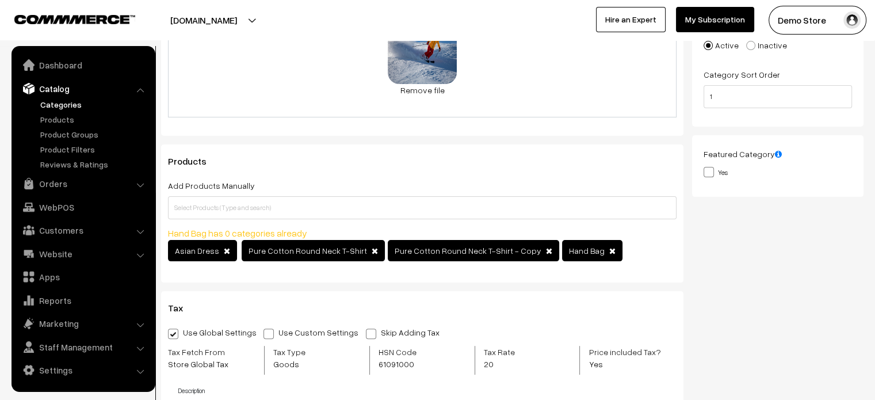
click at [757, 271] on div "Thumbnail Drag and drop a file here or click Ooops, something wrong appended. 1…" at bounding box center [782, 157] width 180 height 576
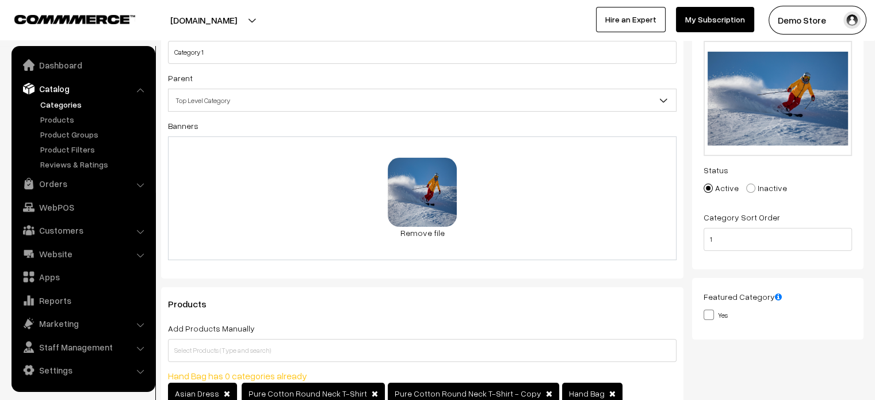
scroll to position [0, 0]
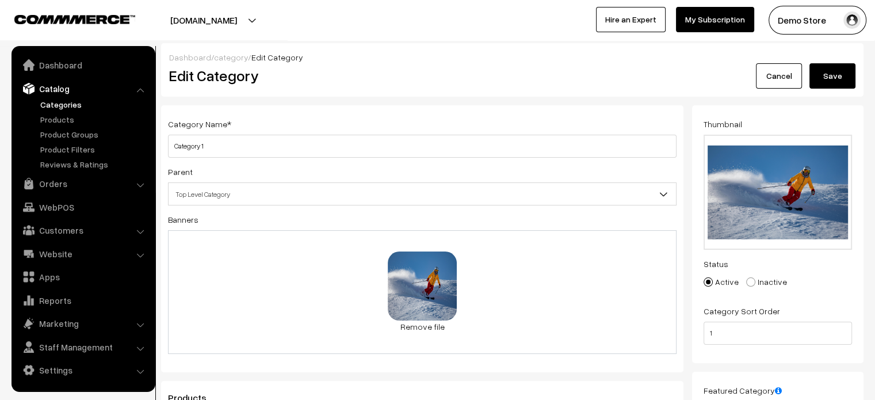
click at [833, 78] on button "Save" at bounding box center [832, 75] width 46 height 25
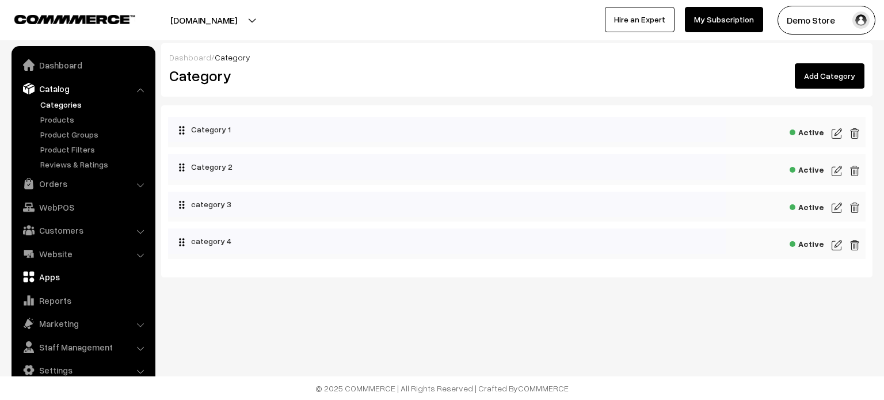
click at [62, 277] on link "Apps" at bounding box center [82, 276] width 137 height 21
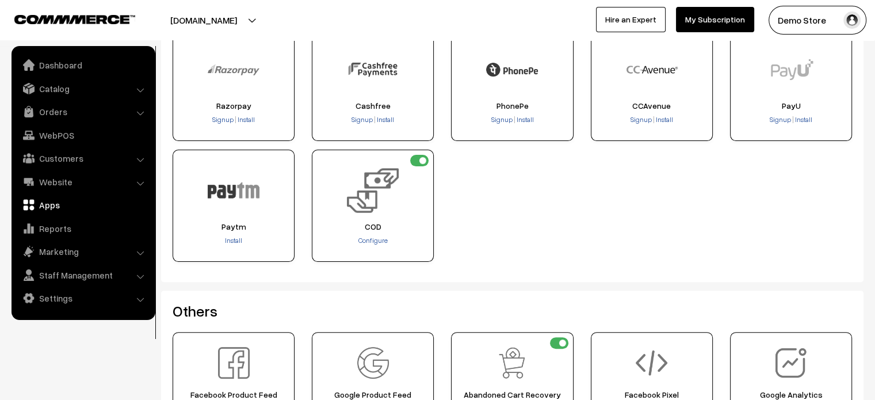
scroll to position [273, 0]
click at [380, 239] on span "Configure" at bounding box center [372, 239] width 29 height 9
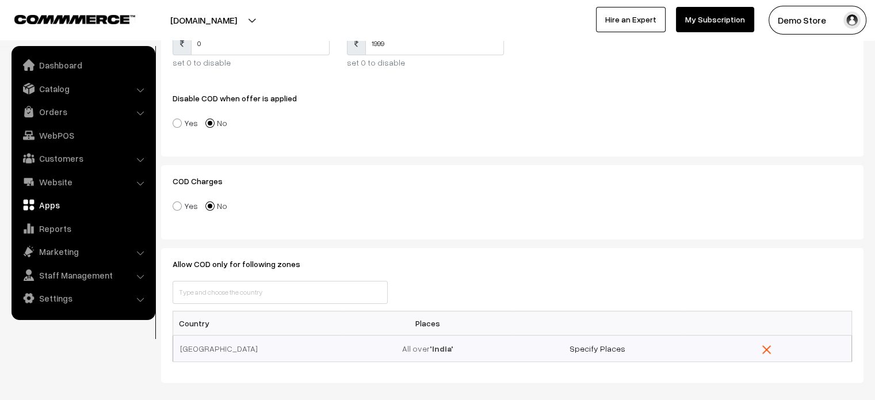
scroll to position [255, 0]
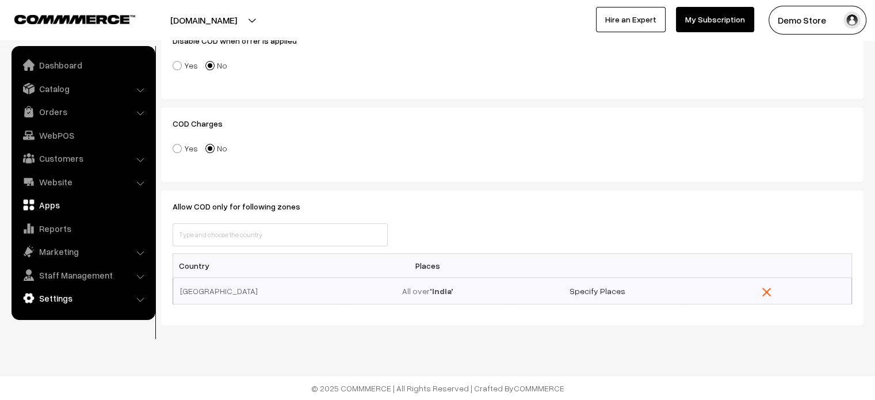
click at [59, 299] on link "Settings" at bounding box center [82, 298] width 137 height 21
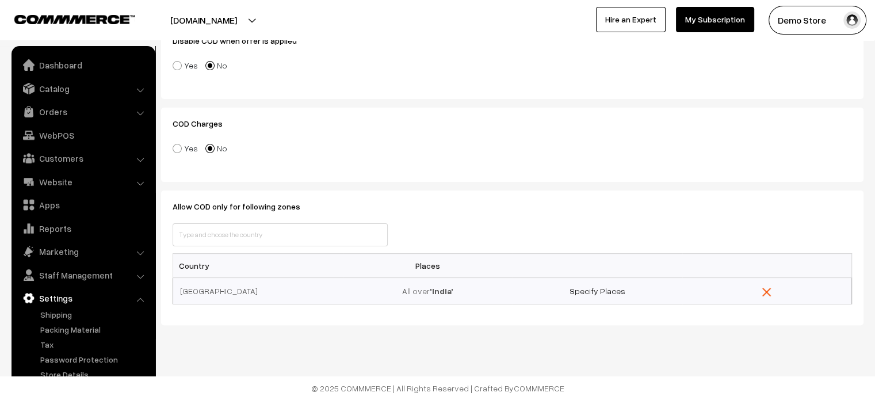
scroll to position [0, 0]
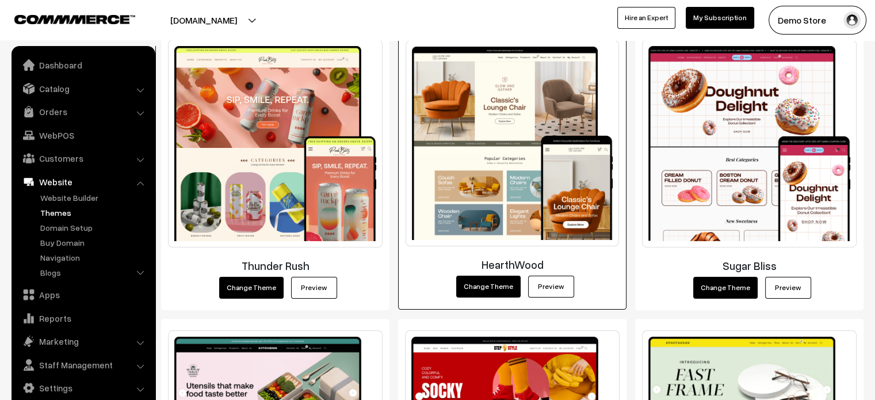
scroll to position [216, 0]
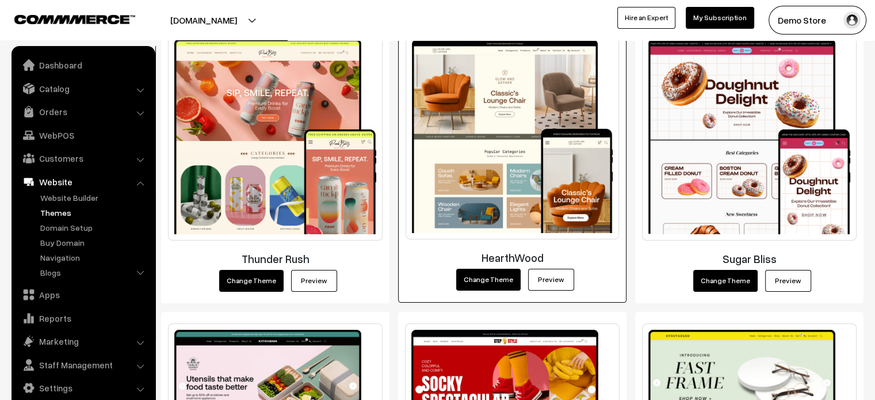
click at [551, 282] on link "Preview" at bounding box center [551, 280] width 46 height 22
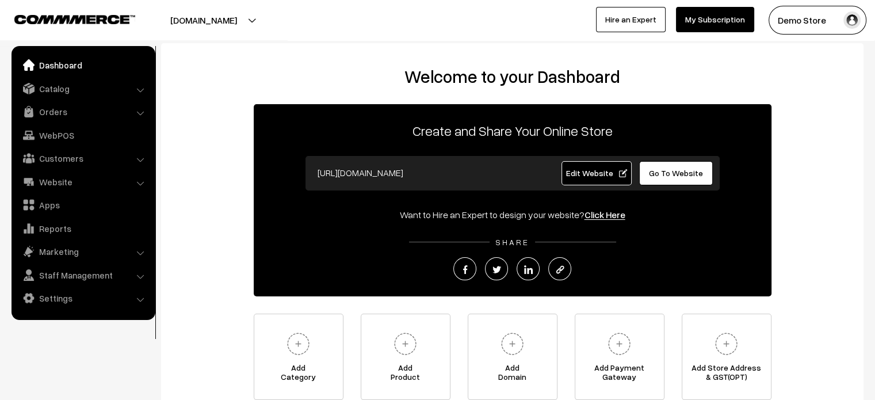
click at [582, 165] on link "Edit Website" at bounding box center [596, 173] width 70 height 24
